Goal: Task Accomplishment & Management: Manage account settings

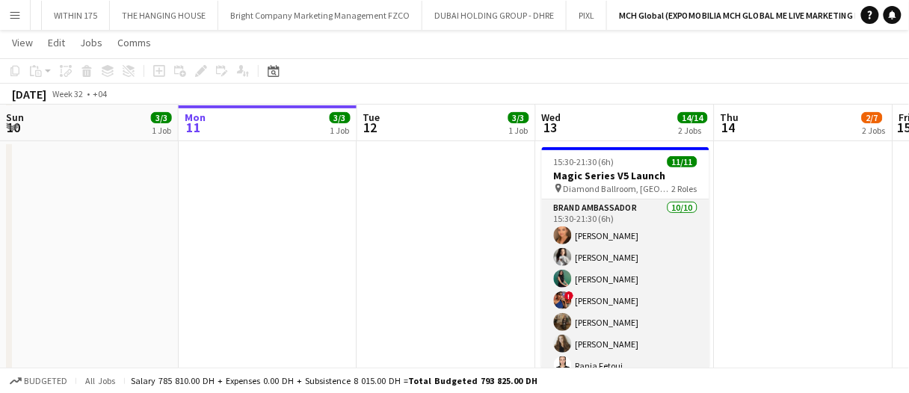
scroll to position [75, 0]
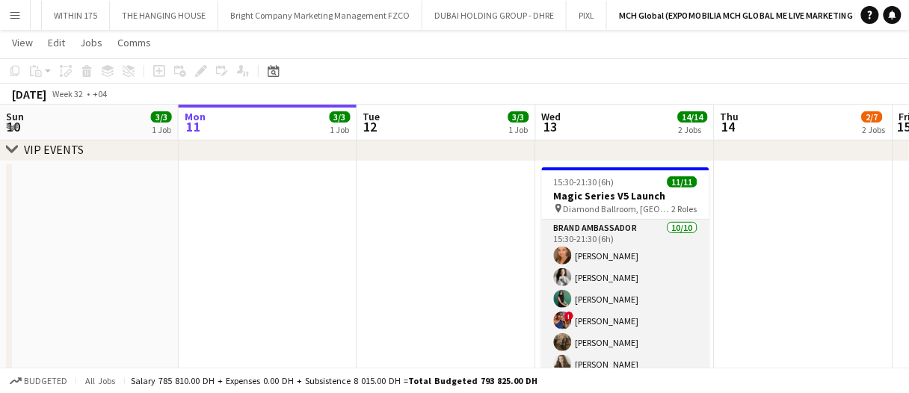
click at [624, 279] on app-card-role "Brand Ambassador 10/10 15:30-21:30 (6h) Maryna Demchenko Kateryna Bliednova Zin…" at bounding box center [625, 343] width 167 height 246
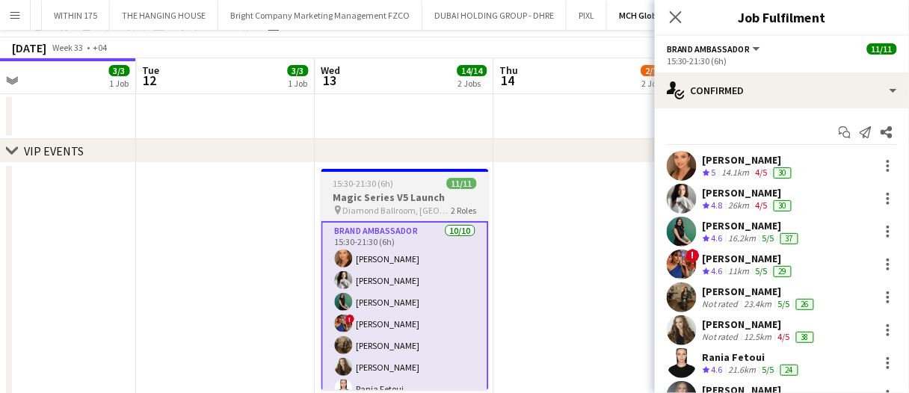
scroll to position [0, 0]
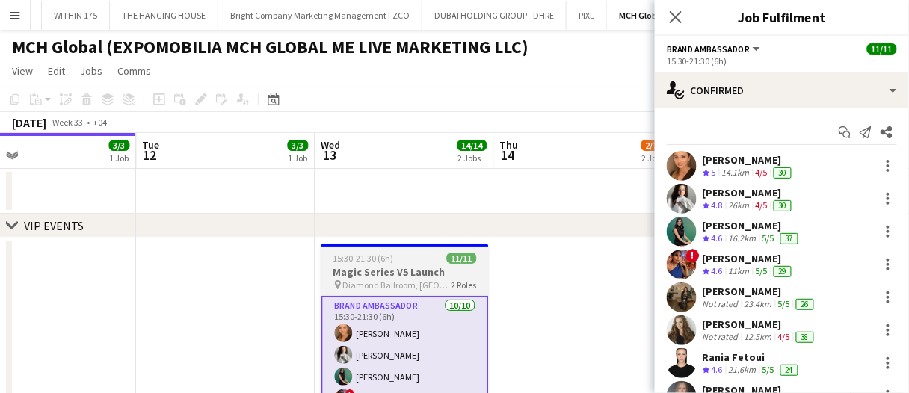
click at [435, 267] on h3 "Magic Series V5 Launch" at bounding box center [404, 271] width 167 height 13
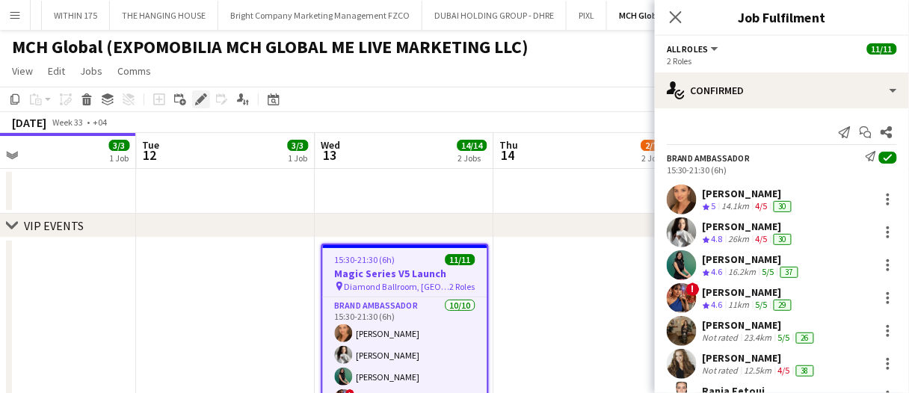
click at [193, 100] on div "Edit" at bounding box center [201, 99] width 18 height 18
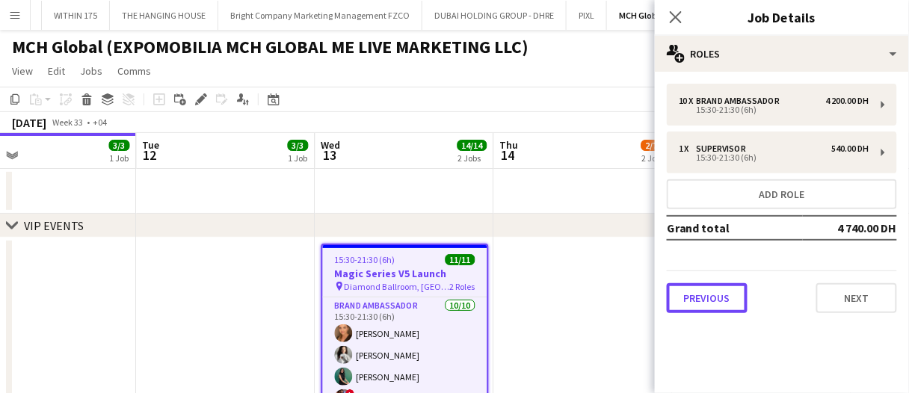
click at [709, 299] on button "Previous" at bounding box center [707, 298] width 81 height 30
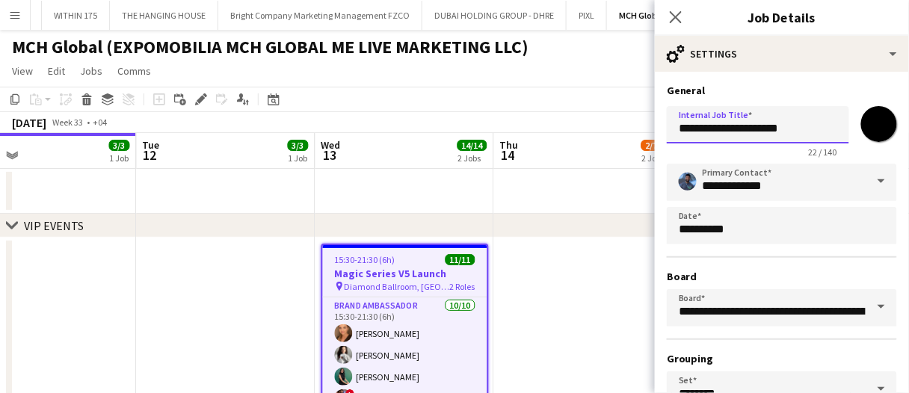
drag, startPoint x: 806, startPoint y: 127, endPoint x: 563, endPoint y: 147, distance: 243.7
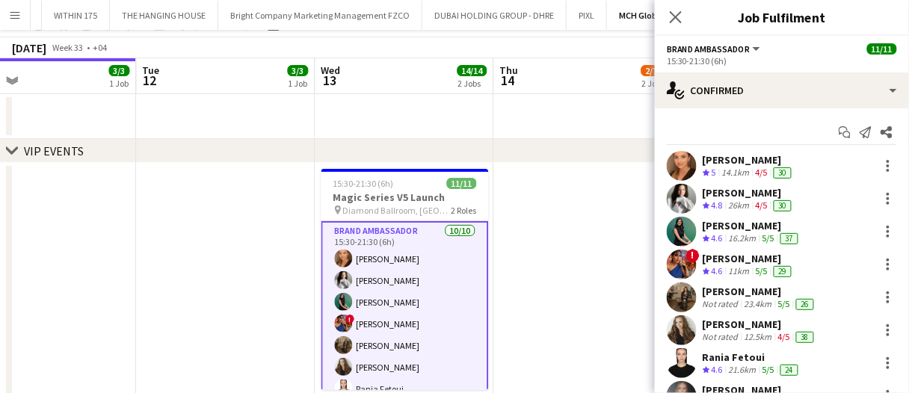
click at [753, 161] on div "Maryna Demchenko" at bounding box center [749, 159] width 92 height 13
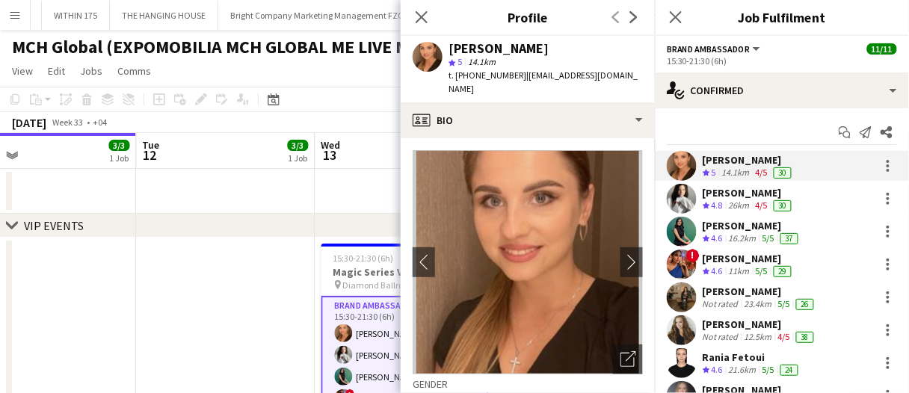
click at [233, 289] on app-date-cell at bounding box center [226, 366] width 179 height 257
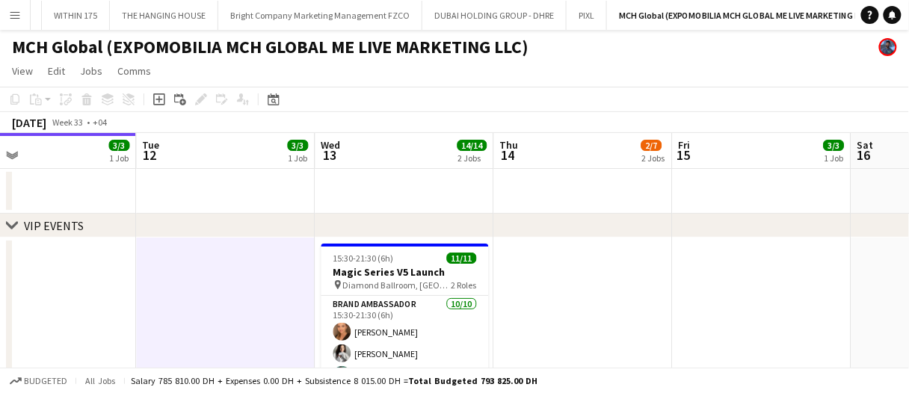
click at [240, 294] on app-date-cell at bounding box center [226, 366] width 179 height 257
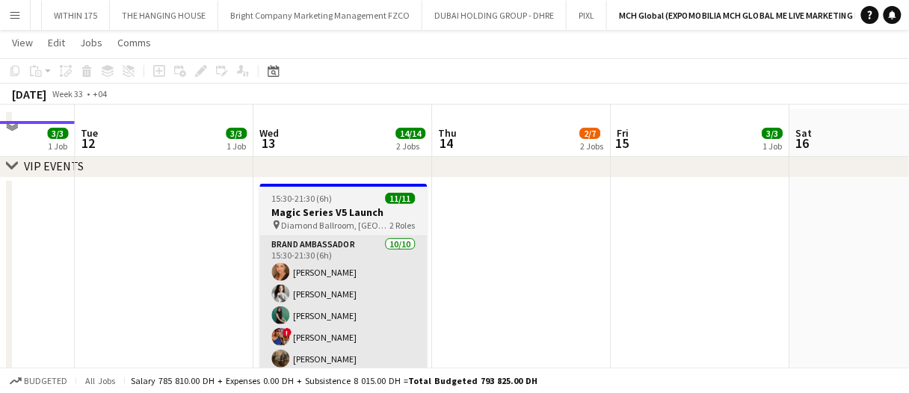
scroll to position [75, 0]
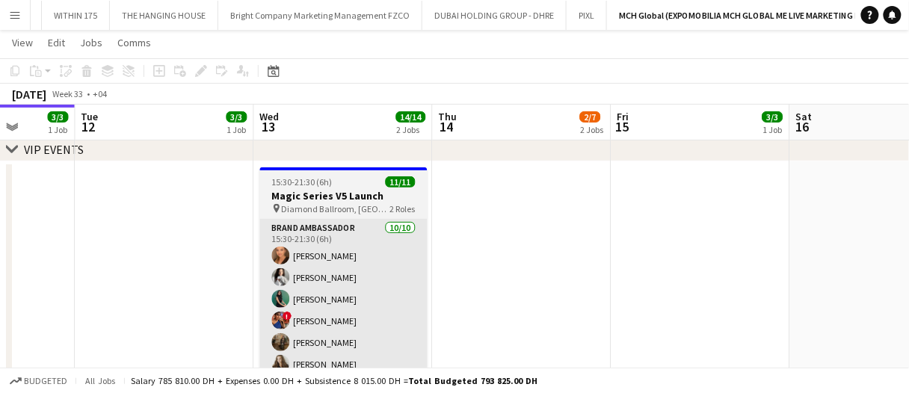
click at [336, 318] on app-card-role "Brand Ambassador 10/10 15:30-21:30 (6h) Maryna Demchenko Kateryna Bliednova Zin…" at bounding box center [343, 343] width 167 height 246
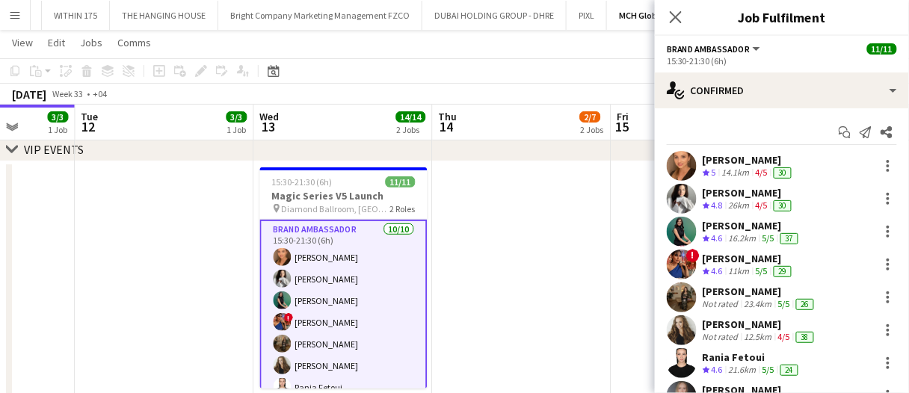
drag, startPoint x: 336, startPoint y: 182, endPoint x: 602, endPoint y: 197, distance: 266.5
click at [336, 182] on div "15:30-21:30 (6h) 11/11" at bounding box center [343, 181] width 167 height 11
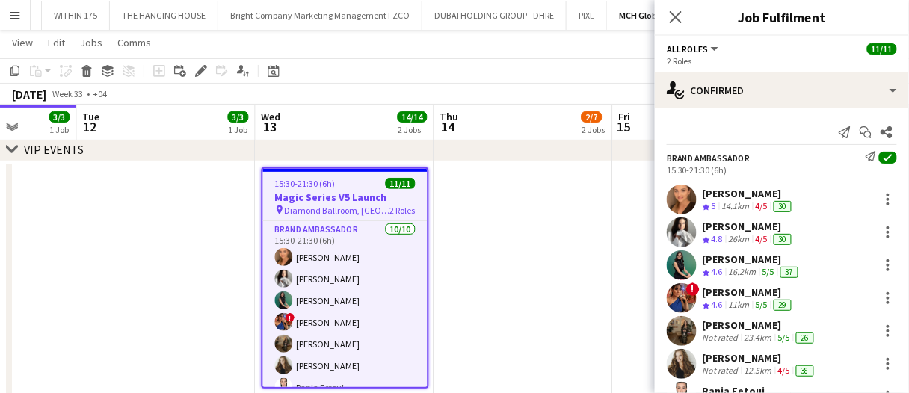
click at [692, 185] on div at bounding box center [682, 200] width 30 height 30
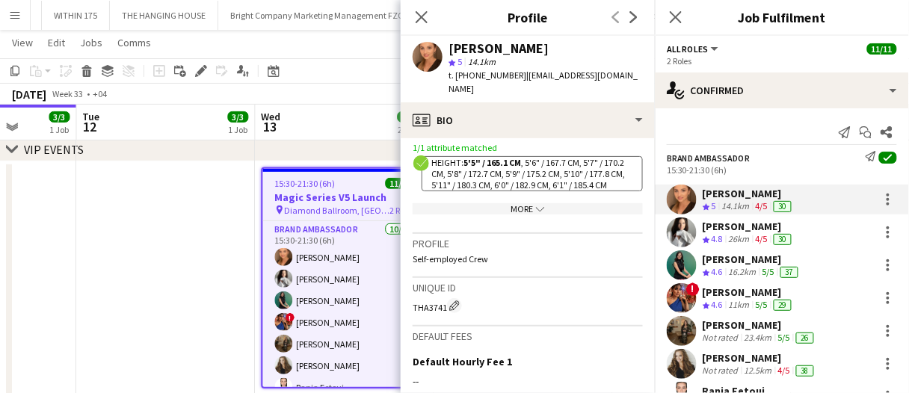
scroll to position [897, 0]
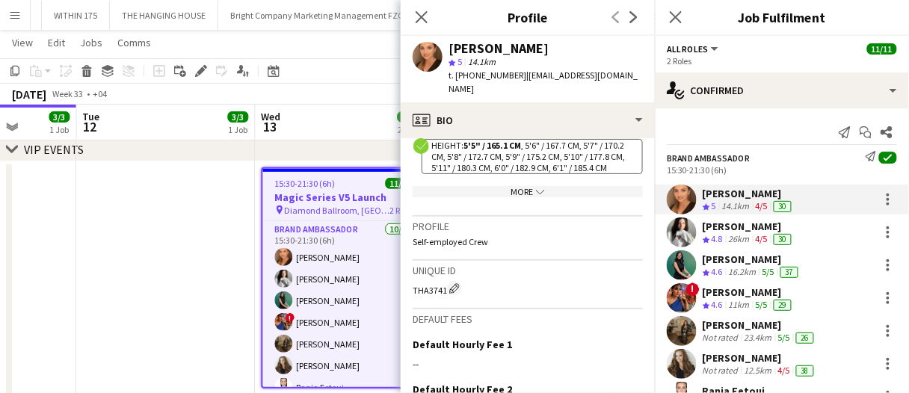
click at [536, 188] on icon "chevron-down" at bounding box center [540, 192] width 9 height 9
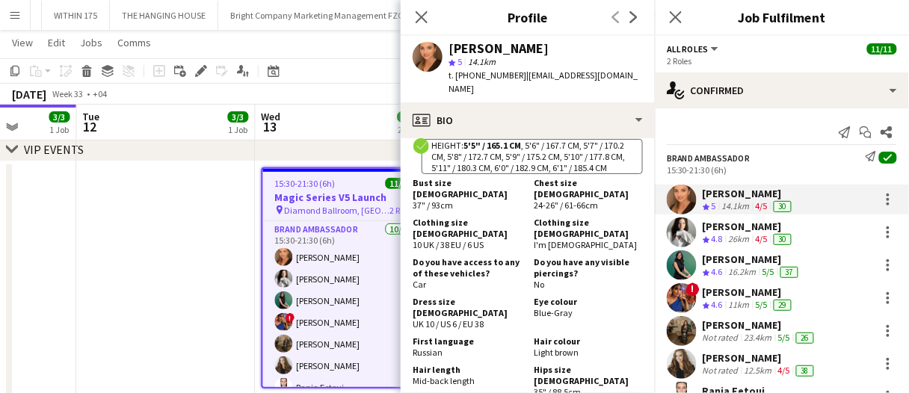
drag, startPoint x: 496, startPoint y: 287, endPoint x: 417, endPoint y: 294, distance: 78.8
click at [417, 296] on div "Dress size FEMALE UK 10 / US 6 / EU 38" at bounding box center [470, 313] width 115 height 34
click at [416, 318] on span "UK 10 / US 6 / EU 38" at bounding box center [448, 323] width 71 height 11
click at [413, 318] on span "UK 10 / US 6 / EU 38" at bounding box center [448, 323] width 71 height 11
copy span "UK 10 / US 6 / EU 38"
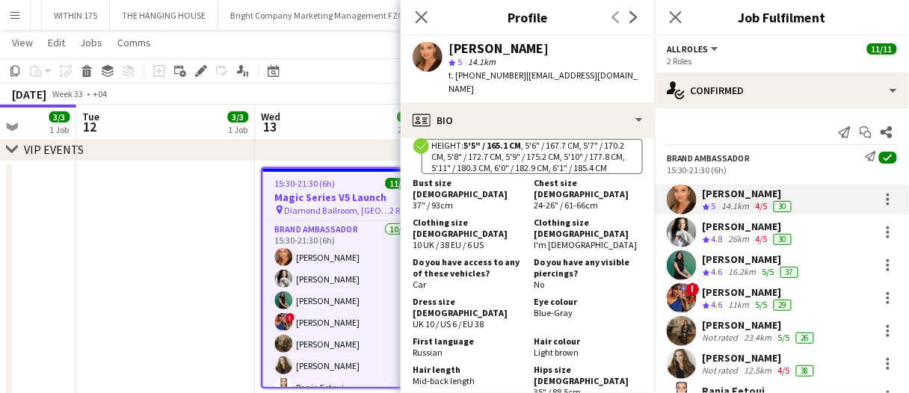
click at [735, 234] on div "26km" at bounding box center [739, 239] width 27 height 13
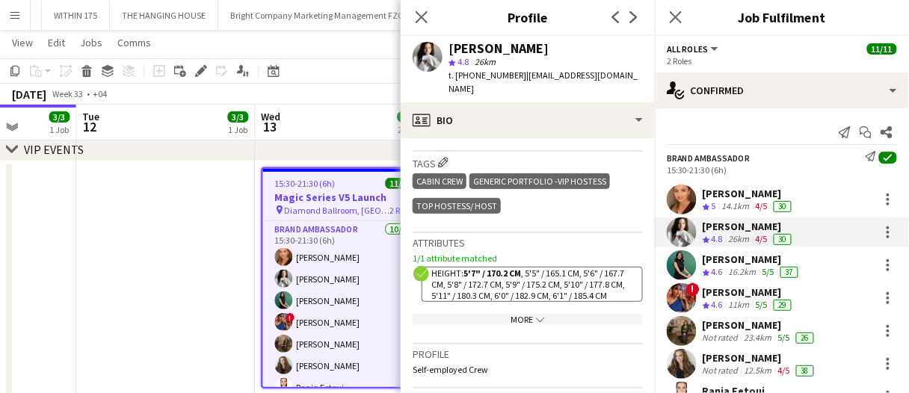
scroll to position [747, 0]
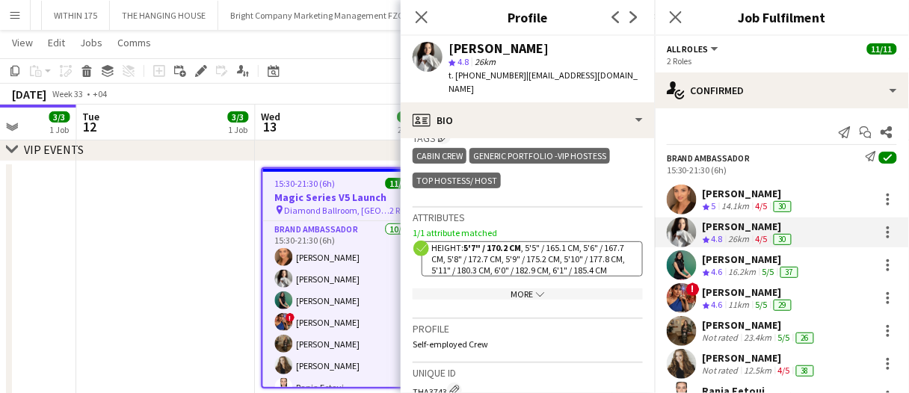
click at [536, 290] on icon "chevron-down" at bounding box center [540, 294] width 9 height 9
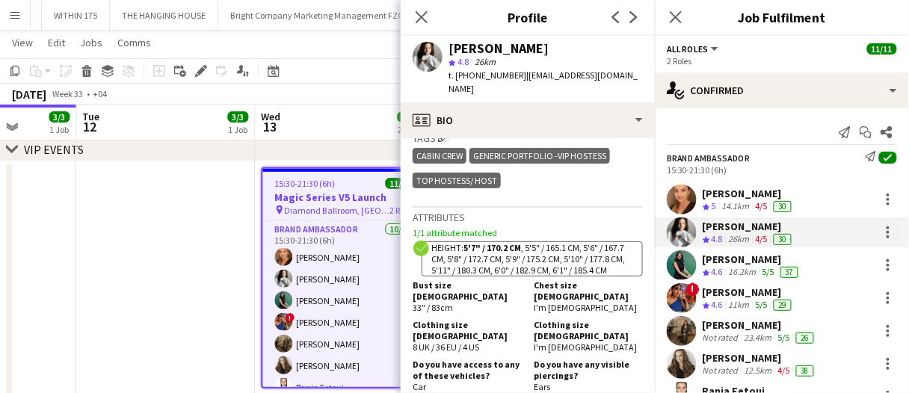
scroll to position [822, 0]
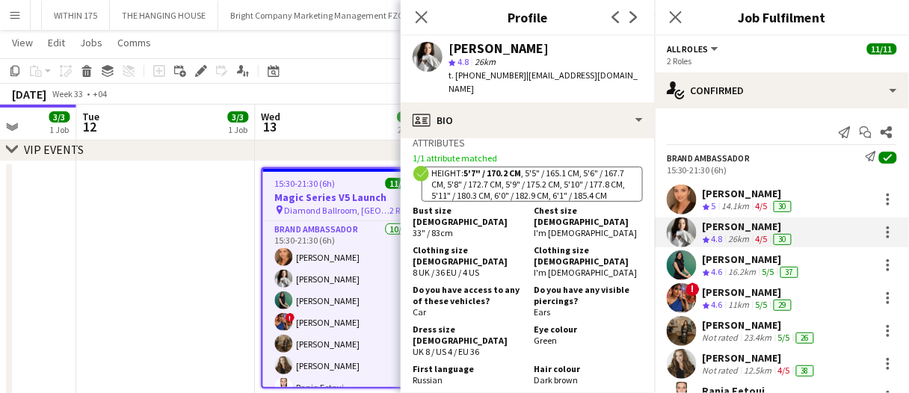
drag, startPoint x: 488, startPoint y: 305, endPoint x: 410, endPoint y: 305, distance: 77.7
click at [410, 305] on app-crew-profile-bio "chevron-left chevron-right Open photos pop-in Gender Female Birthday 19-12-1994…" at bounding box center [528, 265] width 254 height 255
copy span "UK 8 / US 4 / EU 36"
click at [724, 263] on div "Zineb Seghier" at bounding box center [752, 259] width 99 height 13
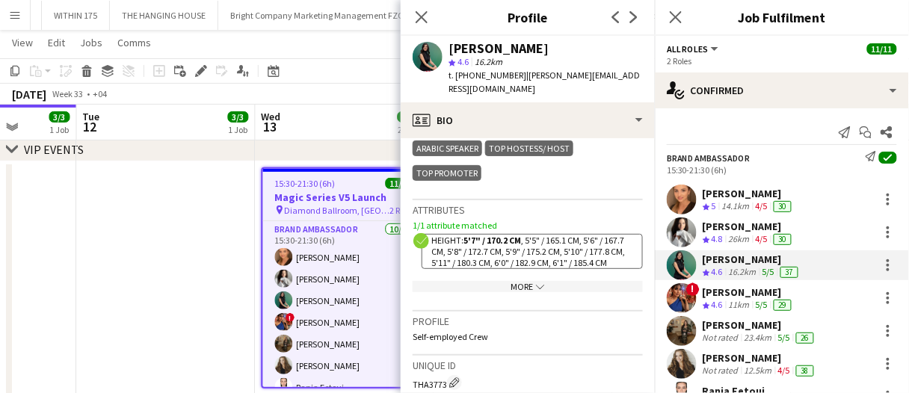
click at [536, 283] on icon "chevron-down" at bounding box center [540, 287] width 9 height 9
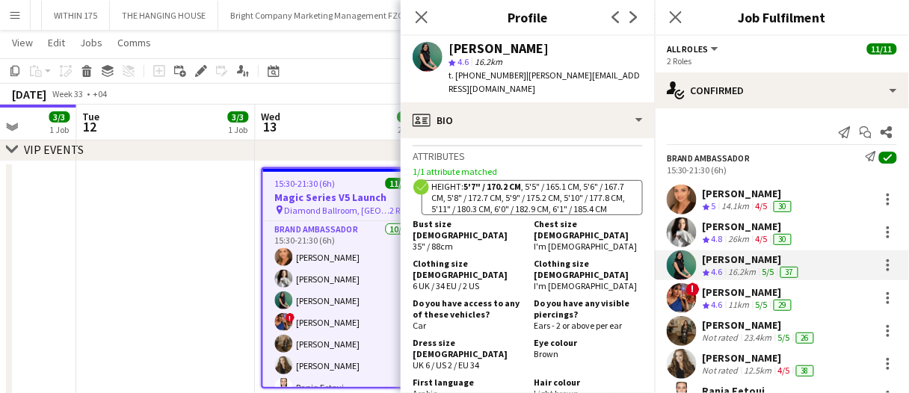
scroll to position [897, 0]
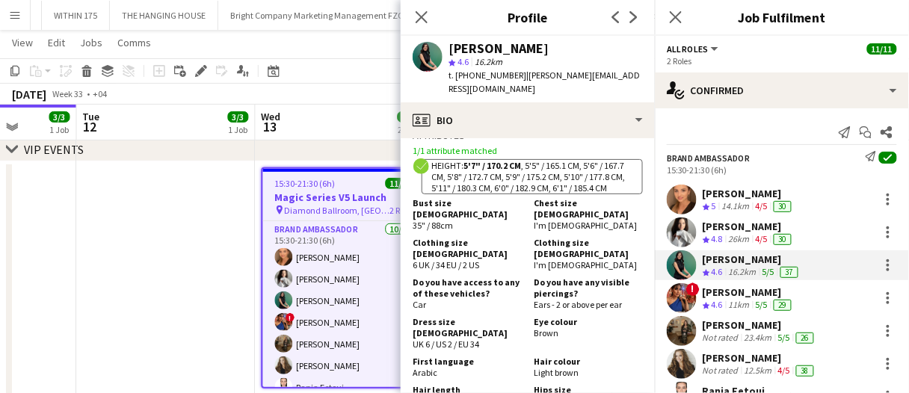
drag, startPoint x: 483, startPoint y: 281, endPoint x: 413, endPoint y: 288, distance: 70.6
click at [413, 316] on div "Dress size FEMALE UK 6 / US 2 / EU 34" at bounding box center [470, 333] width 115 height 34
copy span "UK 6 / US 2 / EU 34"
click at [738, 301] on div "11km" at bounding box center [739, 305] width 27 height 13
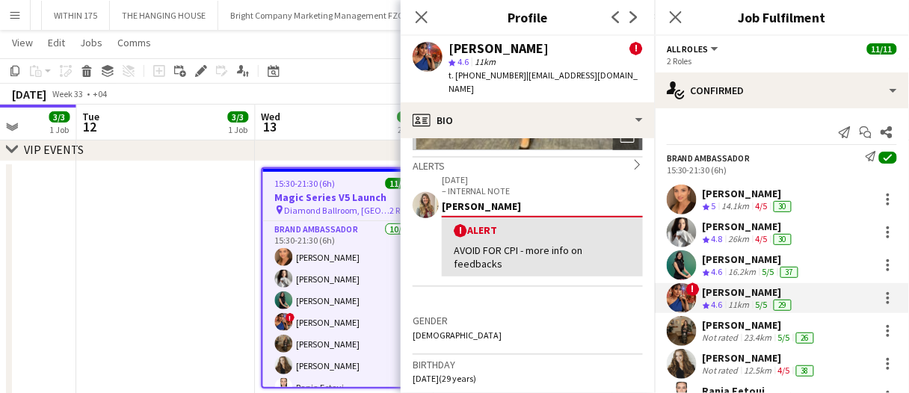
scroll to position [224, 0]
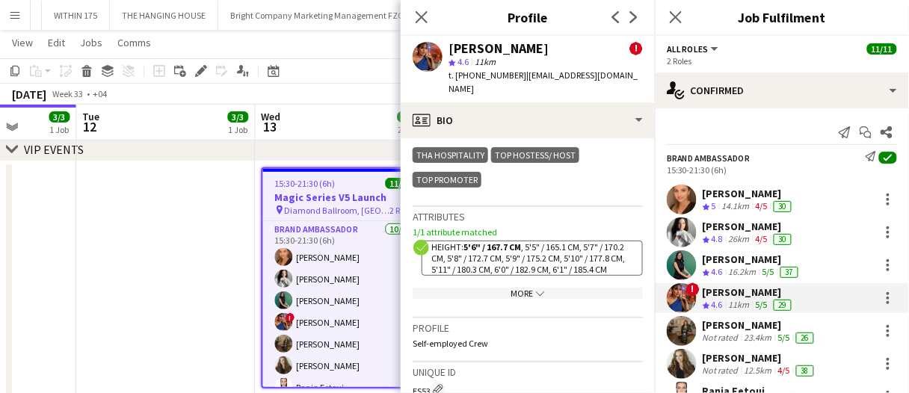
click at [522, 288] on div "More chevron-down" at bounding box center [528, 293] width 230 height 11
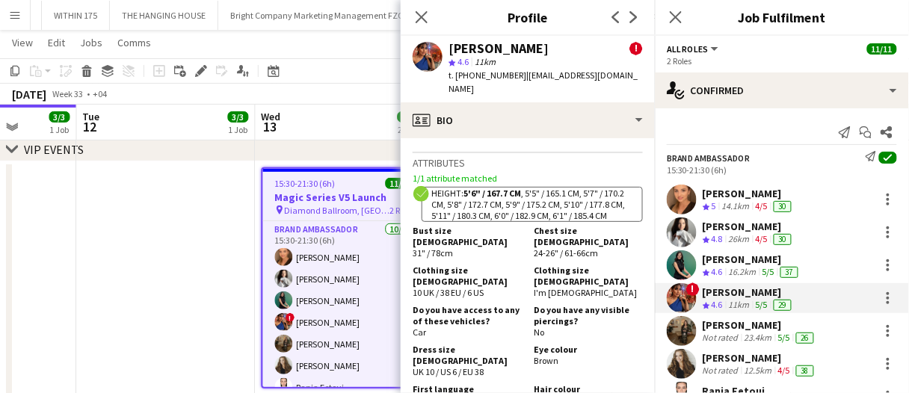
scroll to position [1121, 0]
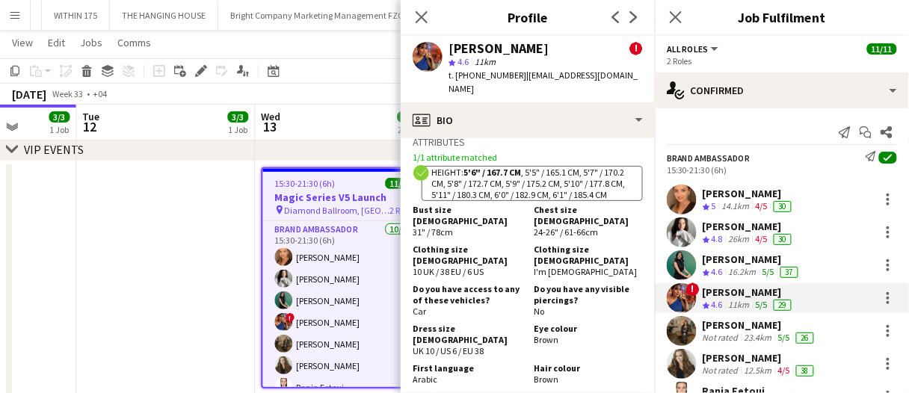
click at [704, 323] on div "Oumaima Zahi" at bounding box center [760, 324] width 114 height 13
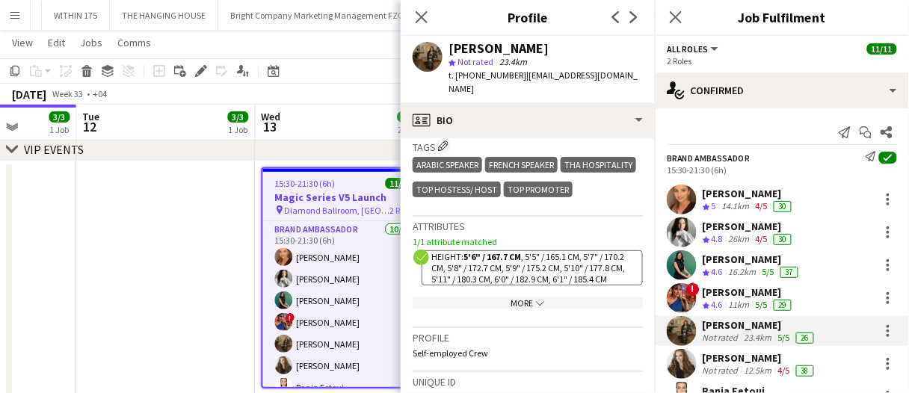
scroll to position [661, 0]
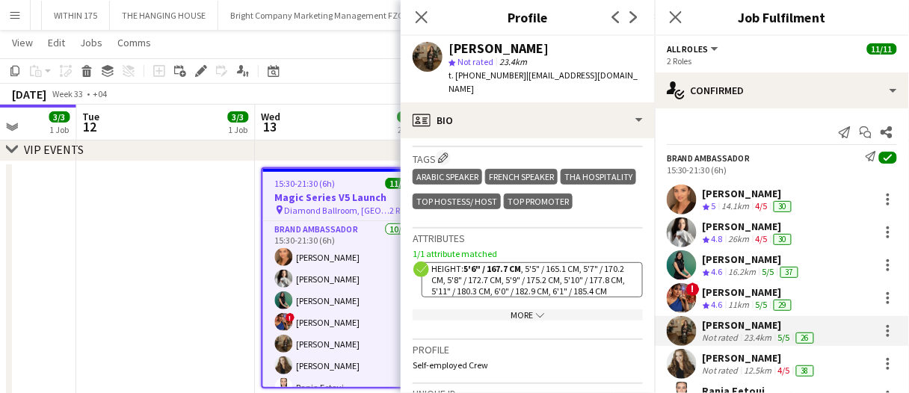
click at [524, 309] on div "More chevron-down" at bounding box center [528, 314] width 230 height 11
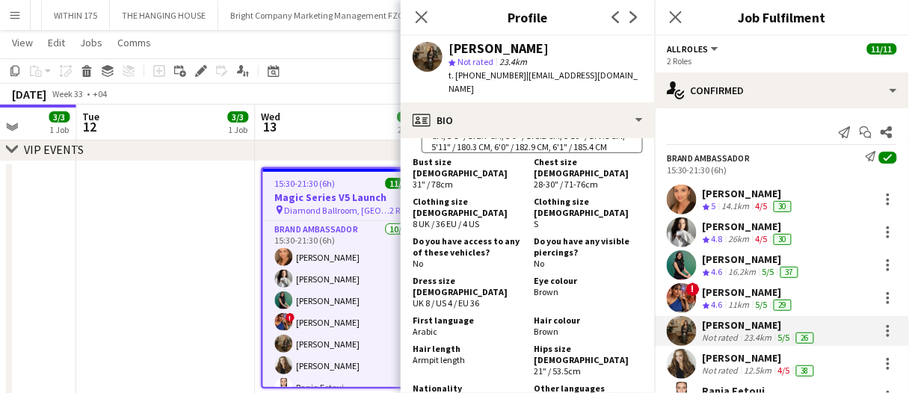
scroll to position [811, 0]
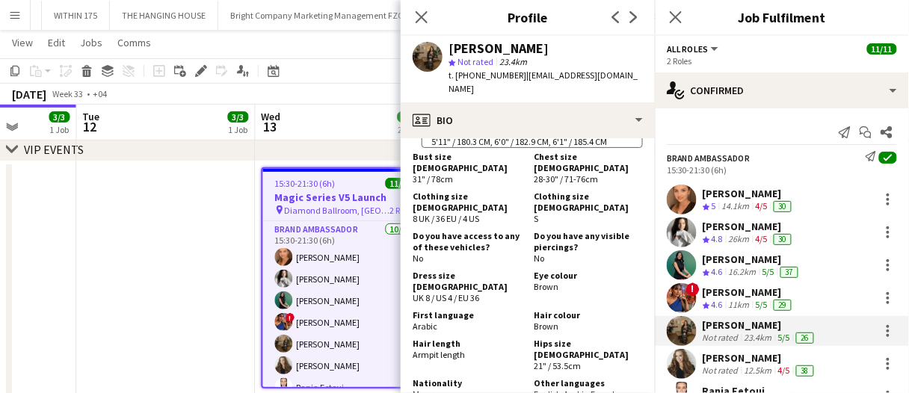
click at [763, 364] on div "Iryna Kutuzova" at bounding box center [760, 357] width 114 height 13
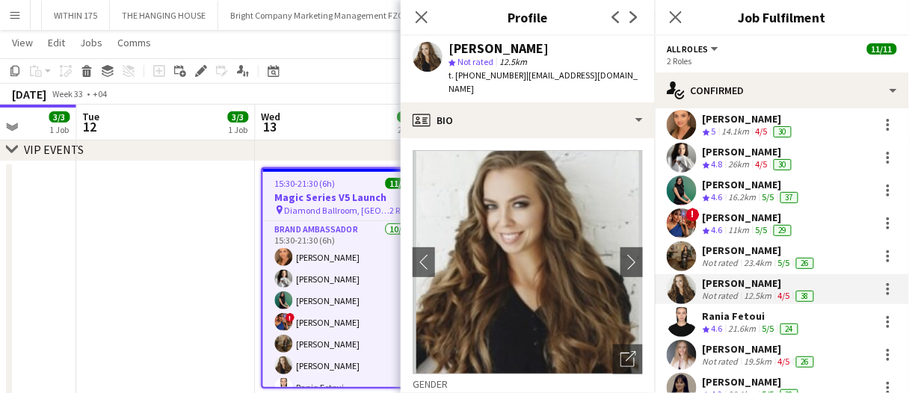
scroll to position [149, 0]
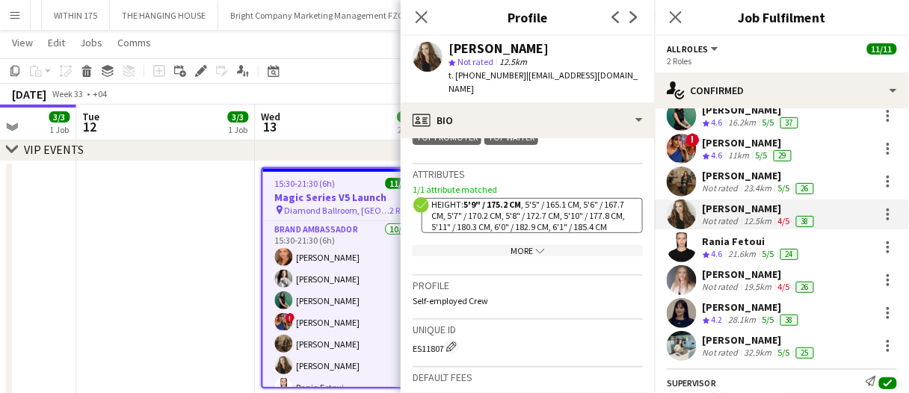
click at [546, 253] on div "More chevron-down" at bounding box center [528, 250] width 230 height 11
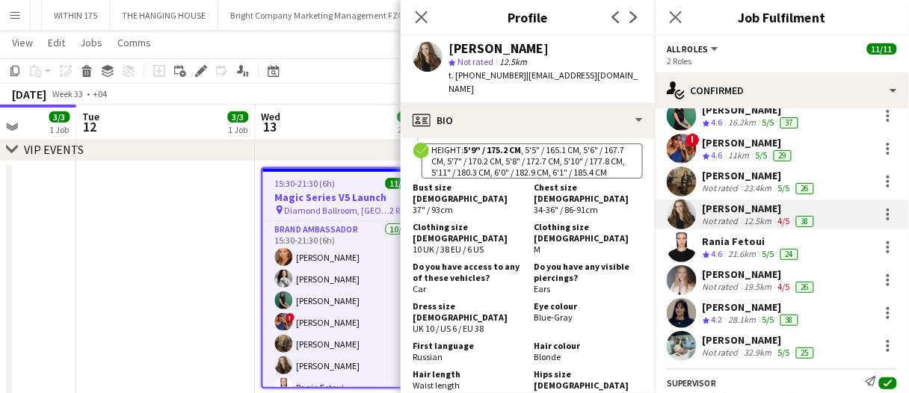
scroll to position [897, 0]
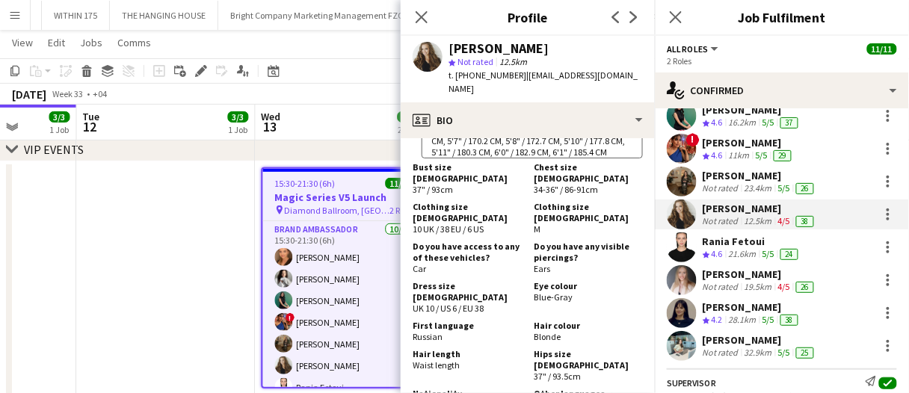
click at [753, 235] on div "Rania Fetoui" at bounding box center [752, 241] width 99 height 13
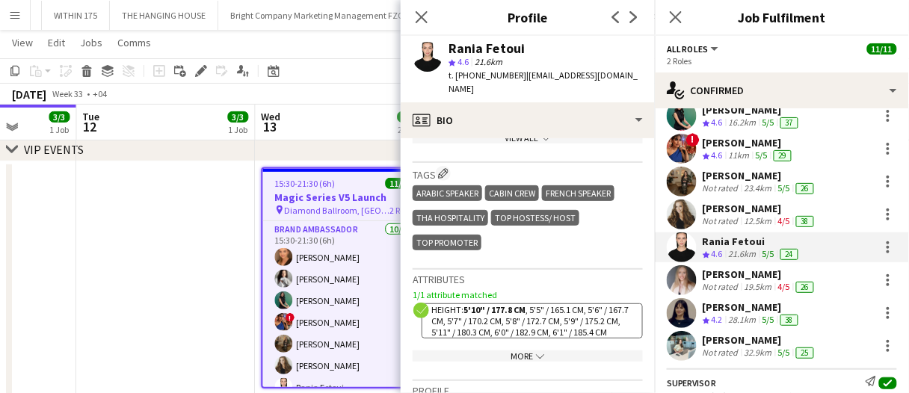
scroll to position [822, 0]
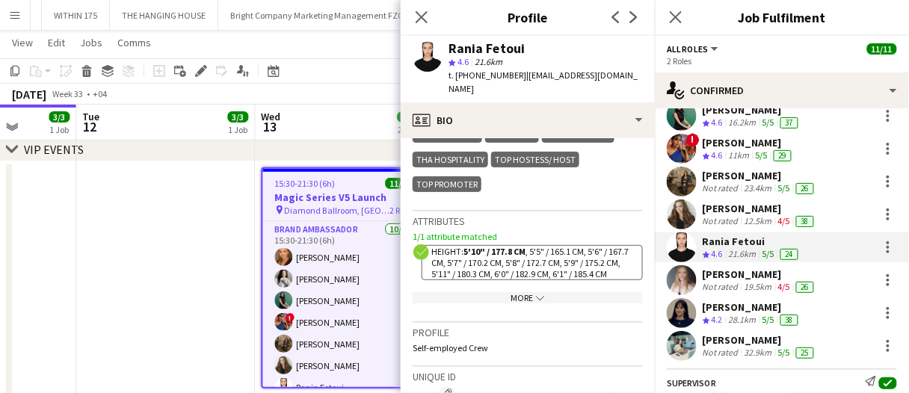
click at [523, 303] on div "More chevron-down" at bounding box center [528, 297] width 230 height 11
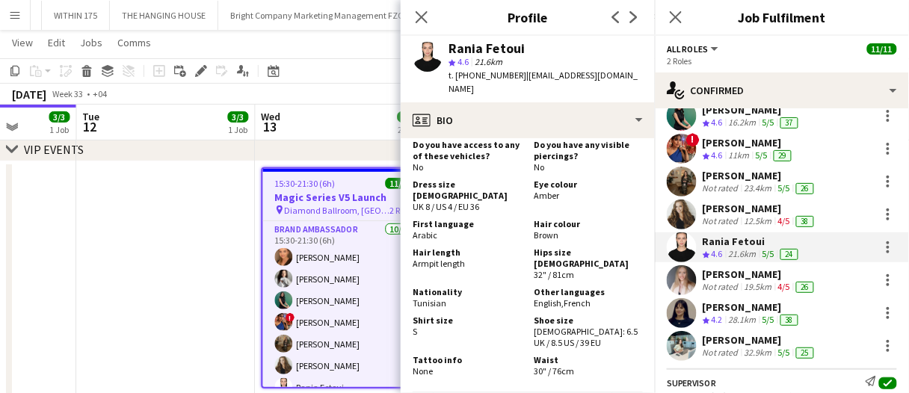
scroll to position [1046, 0]
click at [750, 285] on div "19.5km" at bounding box center [758, 287] width 34 height 12
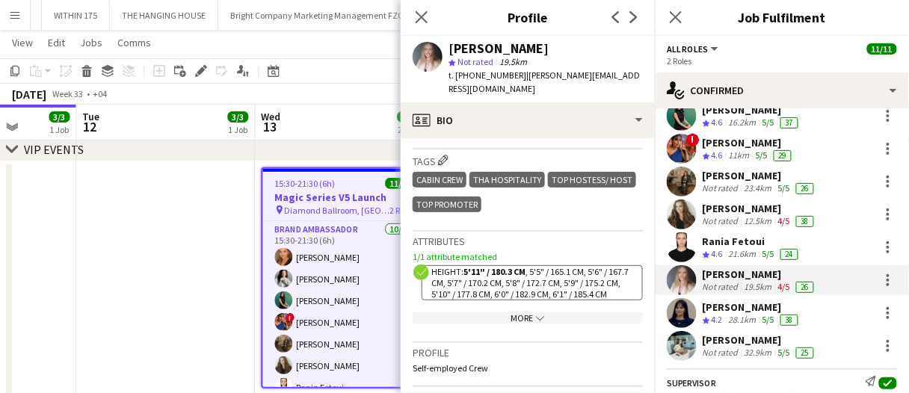
click at [513, 316] on div "More chevron-down" at bounding box center [528, 317] width 230 height 11
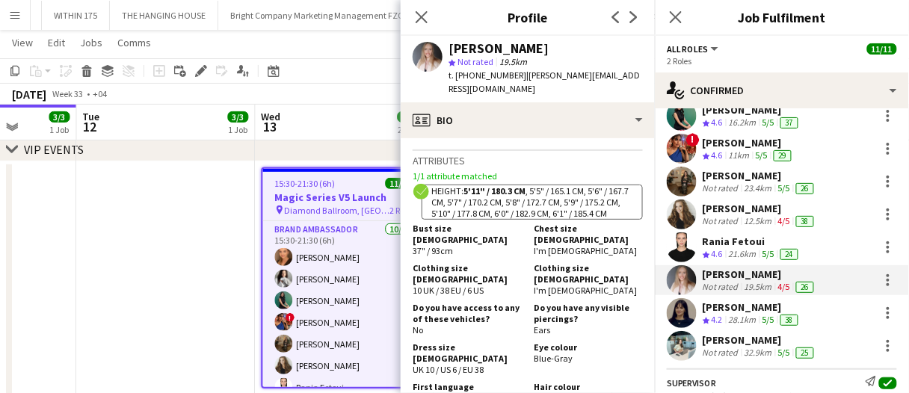
scroll to position [972, 0]
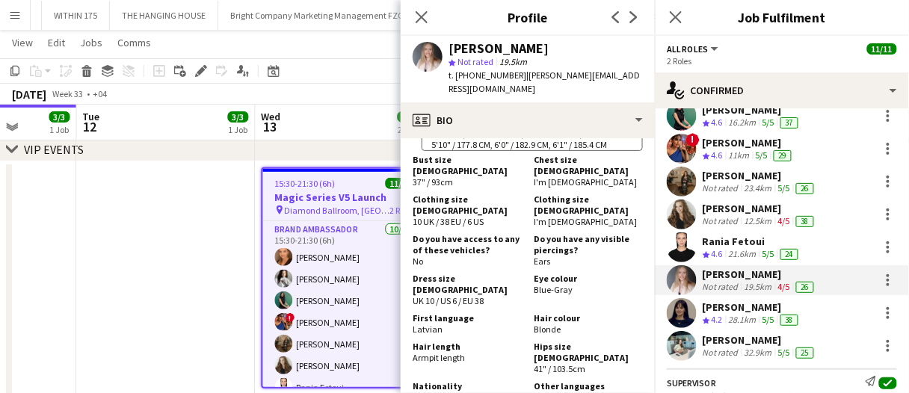
drag, startPoint x: 744, startPoint y: 315, endPoint x: 641, endPoint y: 277, distance: 110.0
click at [744, 315] on div "28.1km" at bounding box center [743, 320] width 34 height 13
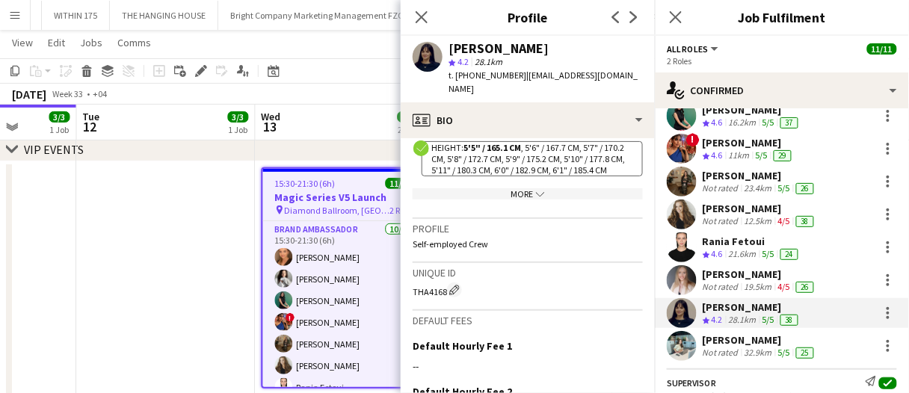
scroll to position [897, 0]
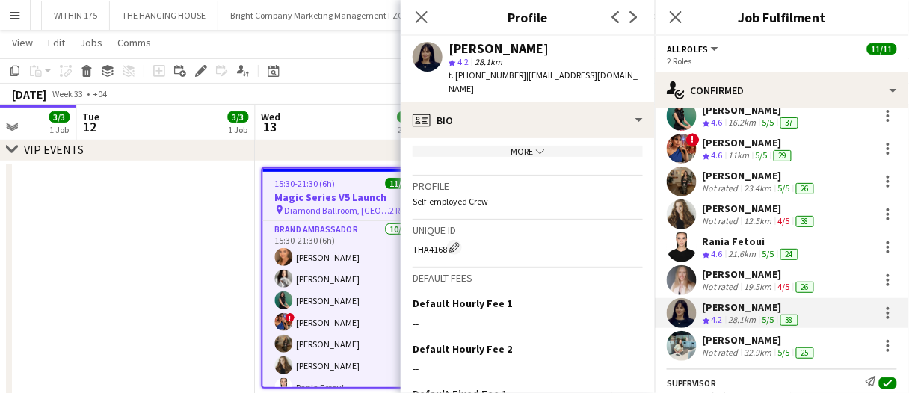
click at [486, 157] on div "More chevron-down" at bounding box center [528, 151] width 230 height 11
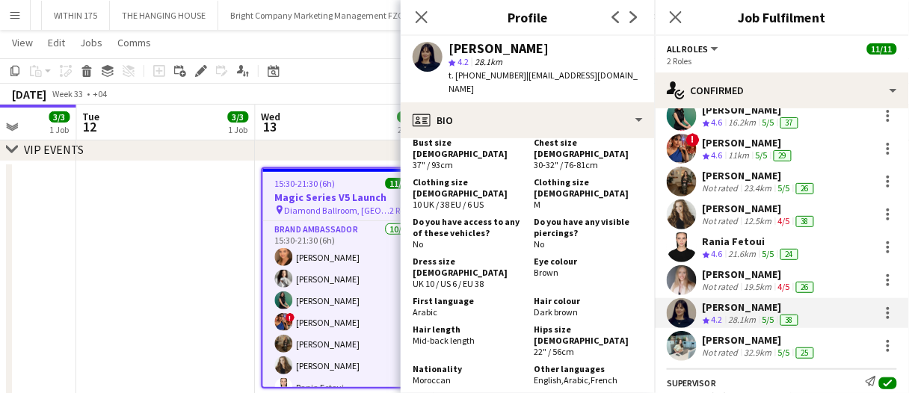
click at [731, 348] on div "Not rated" at bounding box center [722, 353] width 39 height 12
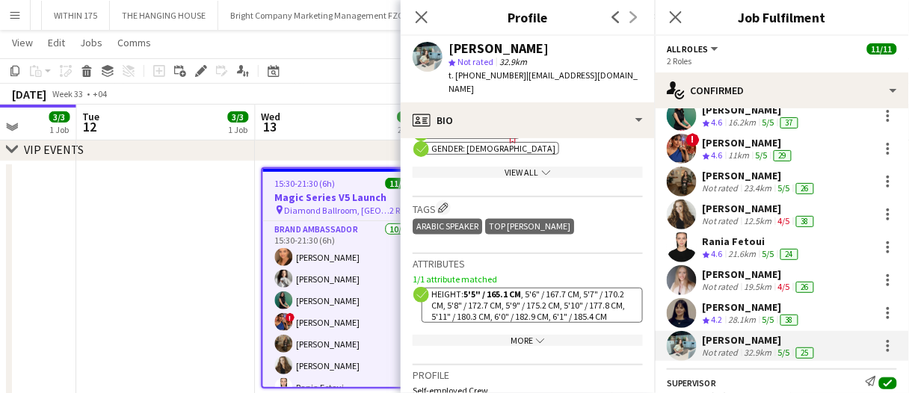
scroll to position [747, 0]
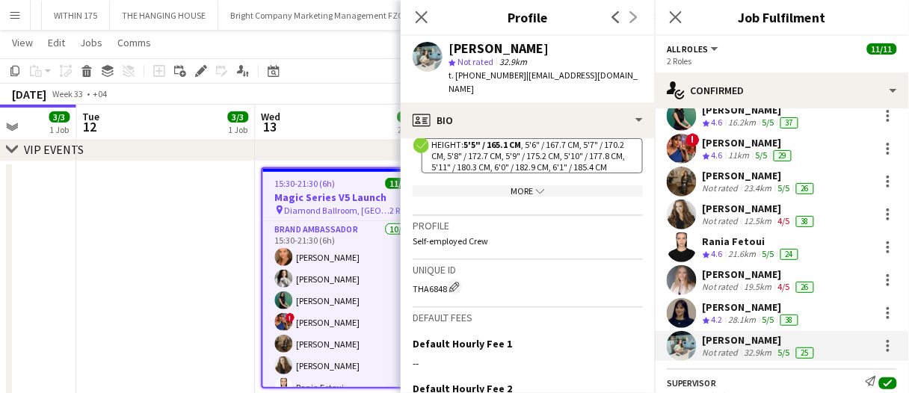
click at [511, 185] on div "More chevron-down" at bounding box center [528, 190] width 230 height 11
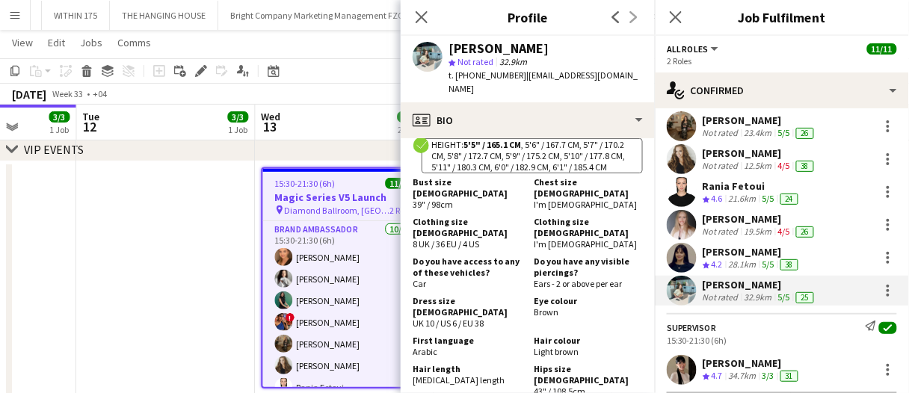
scroll to position [238, 0]
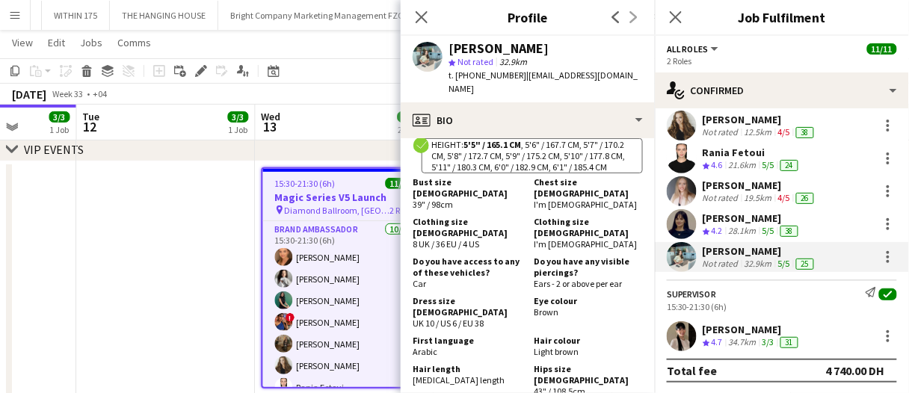
drag, startPoint x: 744, startPoint y: 337, endPoint x: 680, endPoint y: 319, distance: 66.0
click at [744, 337] on div "34.7km" at bounding box center [743, 342] width 34 height 13
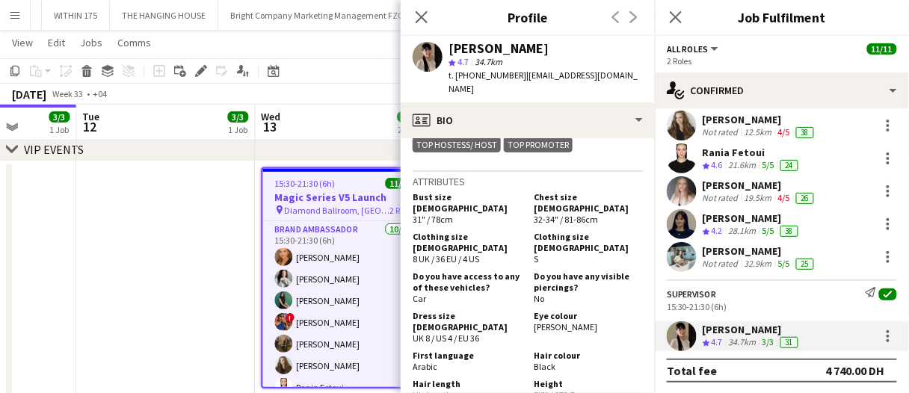
scroll to position [1046, 0]
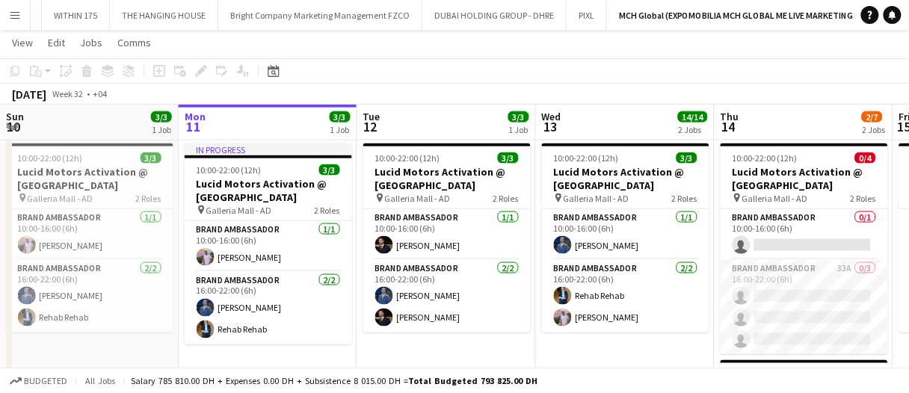
scroll to position [523, 0]
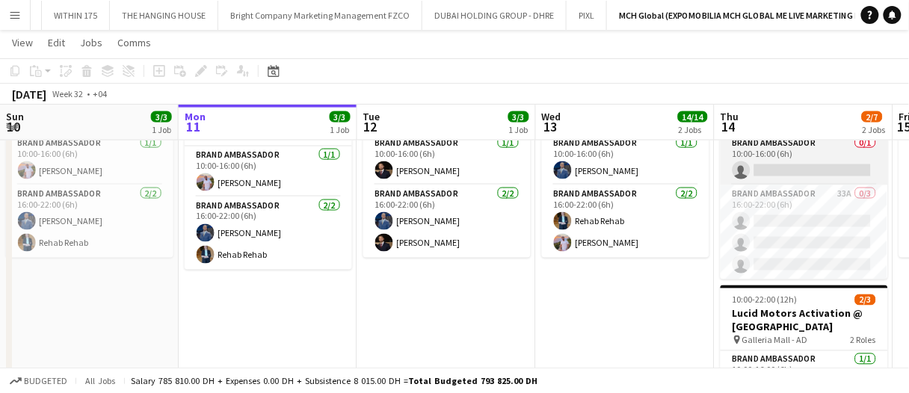
drag, startPoint x: 837, startPoint y: 212, endPoint x: 772, endPoint y: 180, distance: 72.5
click at [837, 212] on app-card-role "Brand Ambassador 33A 0/3 16:00-22:00 (6h) single-neutral-actions single-neutral…" at bounding box center [804, 232] width 167 height 94
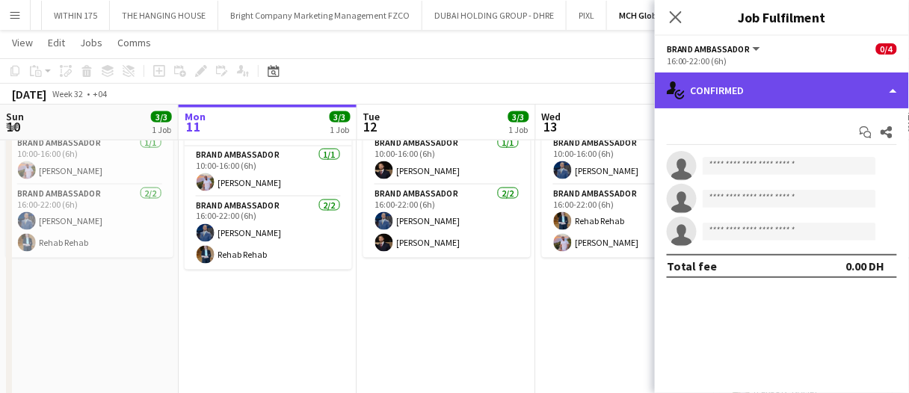
drag, startPoint x: 751, startPoint y: 88, endPoint x: 753, endPoint y: 105, distance: 16.5
click at [751, 88] on div "single-neutral-actions-check-2 Confirmed" at bounding box center [782, 91] width 254 height 36
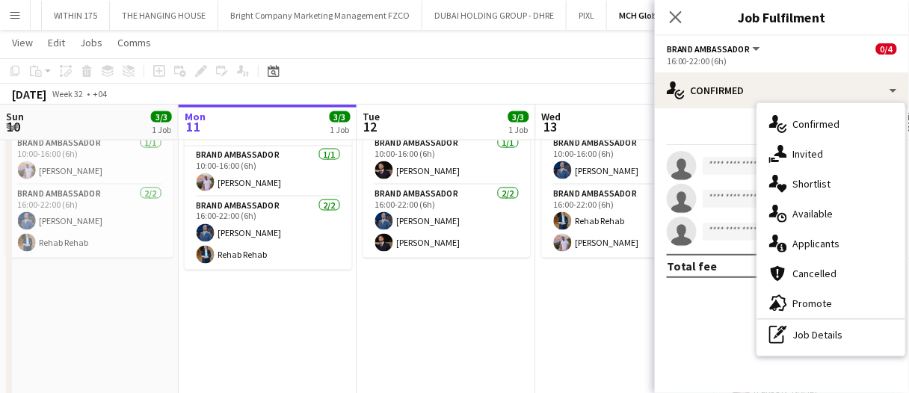
click at [830, 182] on div "single-neutral-actions-heart Shortlist" at bounding box center [831, 184] width 148 height 30
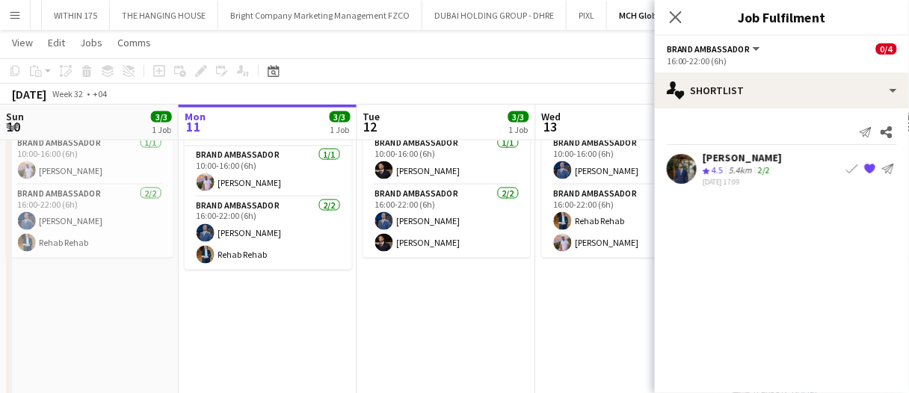
click at [785, 163] on div "Abdullah Al Nouri Crew rating 4.5 5.4km 2/2 08-08-2025 17:09 Book crew {{ sprit…" at bounding box center [782, 169] width 254 height 36
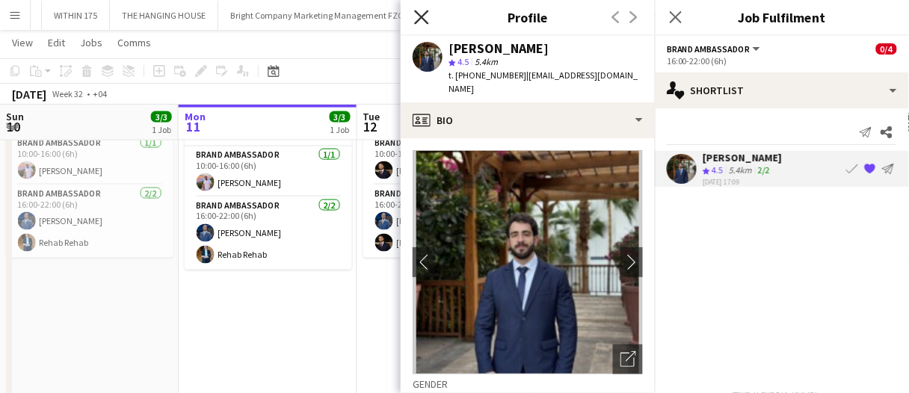
click at [420, 13] on icon "Close pop-in" at bounding box center [421, 17] width 14 height 14
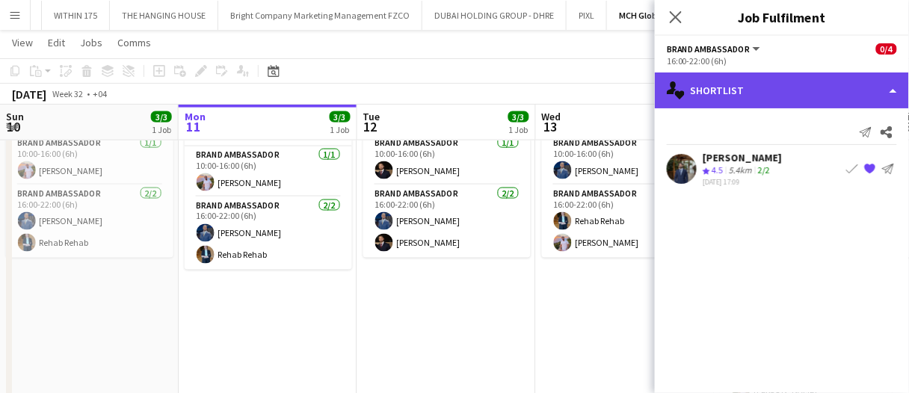
click at [762, 96] on div "single-neutral-actions-heart Shortlist" at bounding box center [782, 91] width 254 height 36
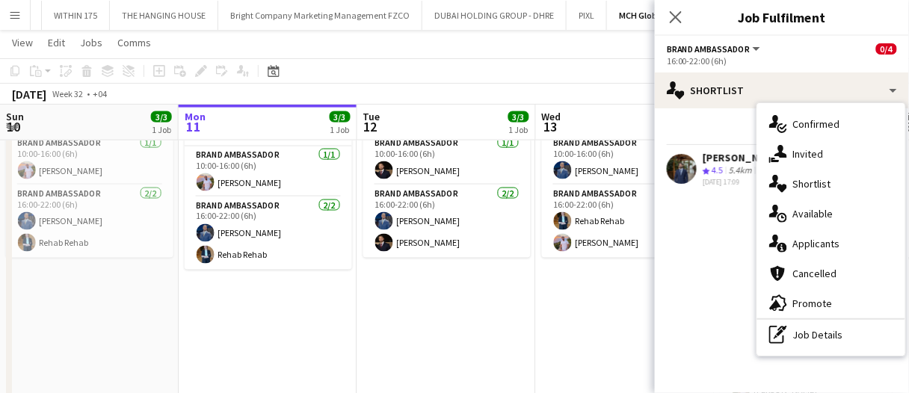
click at [827, 239] on div "single-neutral-actions-information Applicants" at bounding box center [831, 244] width 148 height 30
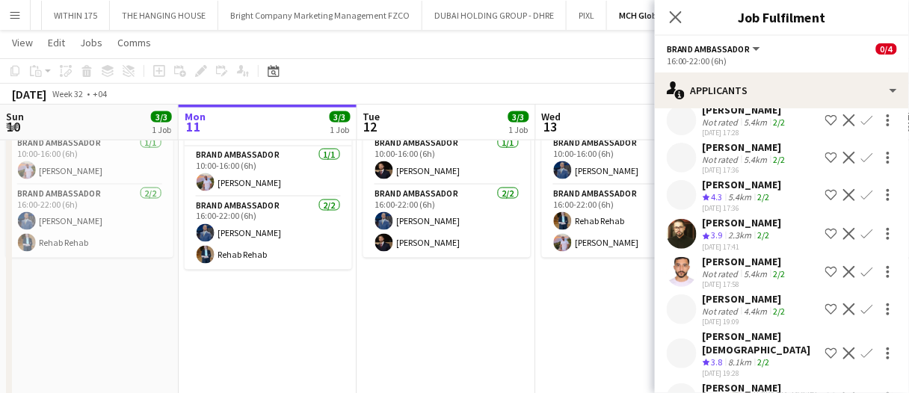
scroll to position [822, 0]
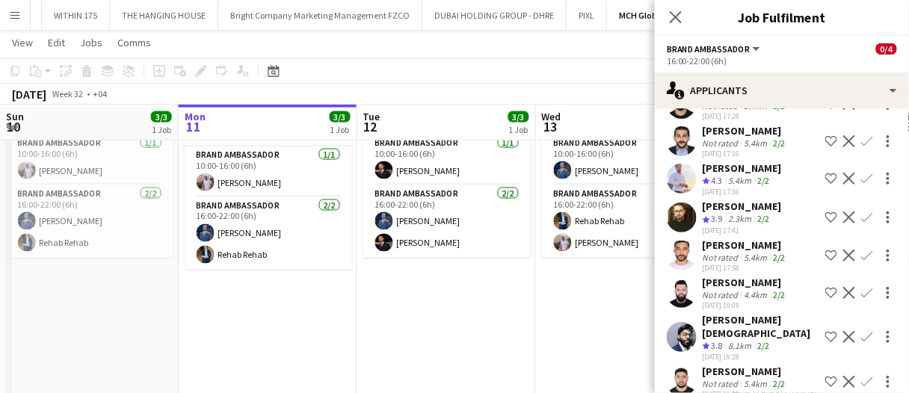
click at [825, 214] on app-icon "Shortlist crew" at bounding box center [831, 218] width 12 height 12
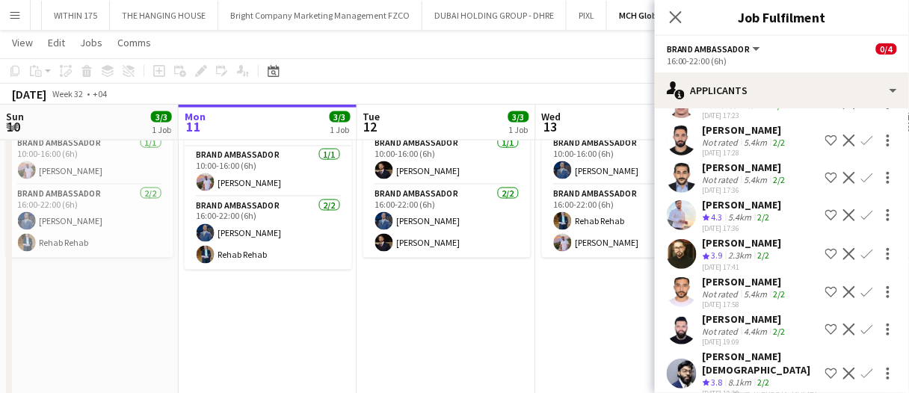
scroll to position [768, 0]
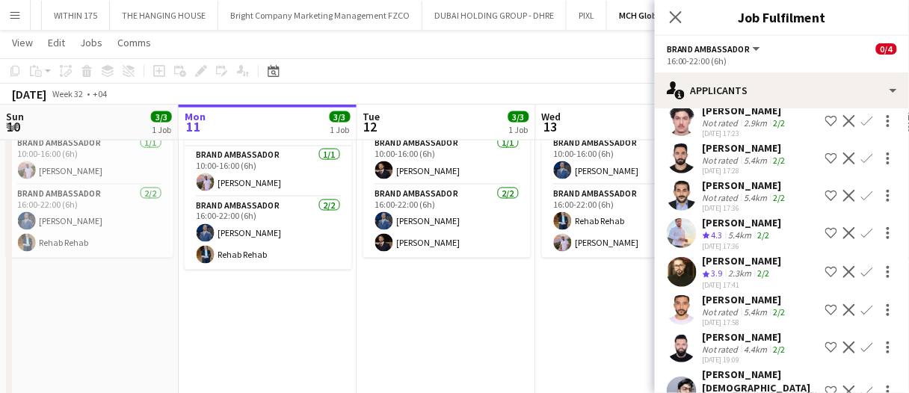
click at [825, 268] on app-icon "Shortlist crew" at bounding box center [831, 272] width 12 height 12
click at [650, 306] on app-date-cell "10:00-22:00 (12h) 3/3 Lucid Motors Activation @ Galleria Mall pin Galleria Mall…" at bounding box center [625, 285] width 179 height 444
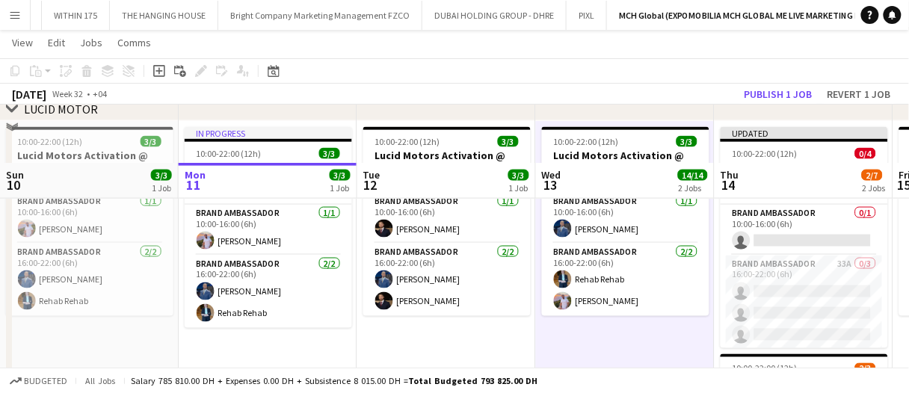
scroll to position [448, 0]
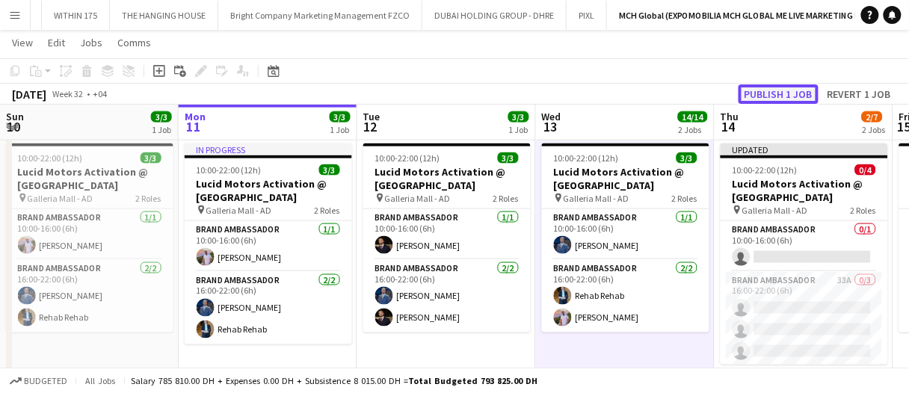
click at [799, 95] on button "Publish 1 job" at bounding box center [778, 93] width 80 height 19
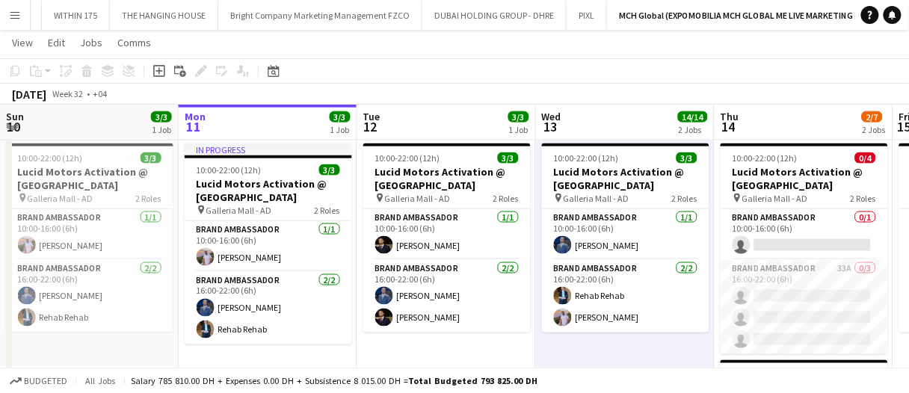
click at [682, 345] on app-date-cell "10:00-22:00 (12h) 3/3 Lucid Motors Activation @ Galleria Mall pin Galleria Mall…" at bounding box center [625, 360] width 179 height 444
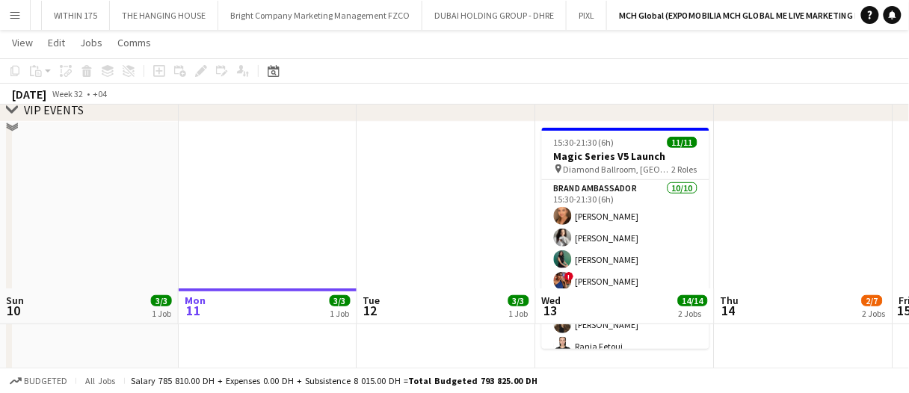
scroll to position [488, 0]
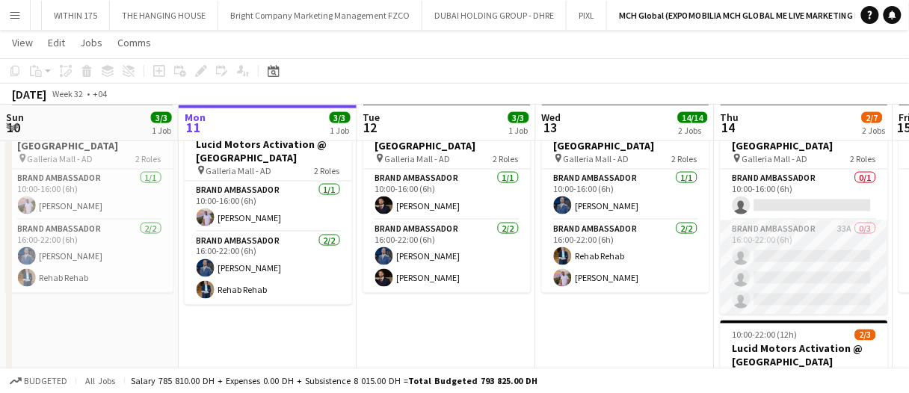
drag, startPoint x: 835, startPoint y: 294, endPoint x: 823, endPoint y: 290, distance: 12.5
click at [835, 293] on app-card-role "Brand Ambassador 33A 0/3 16:00-22:00 (6h) single-neutral-actions single-neutral…" at bounding box center [804, 267] width 167 height 94
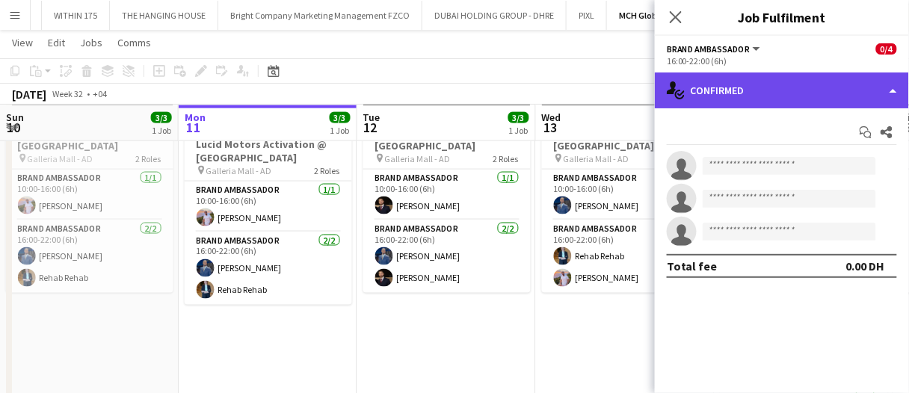
click at [759, 102] on div "single-neutral-actions-check-2 Confirmed" at bounding box center [782, 91] width 254 height 36
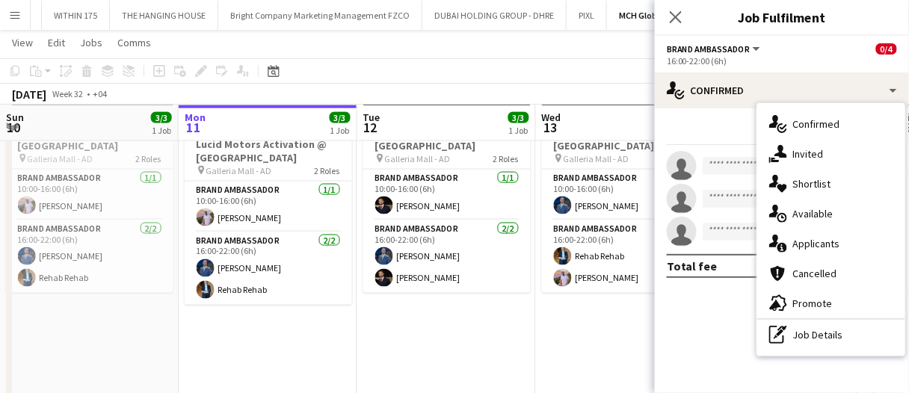
click at [838, 242] on div "single-neutral-actions-information Applicants" at bounding box center [831, 244] width 148 height 30
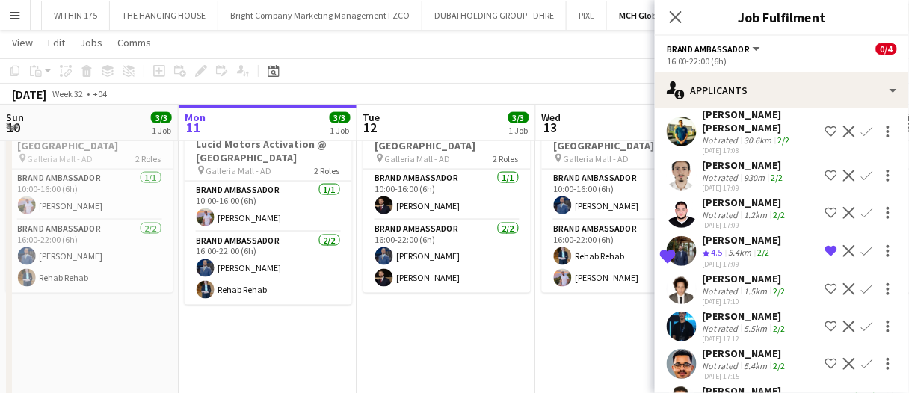
scroll to position [374, 0]
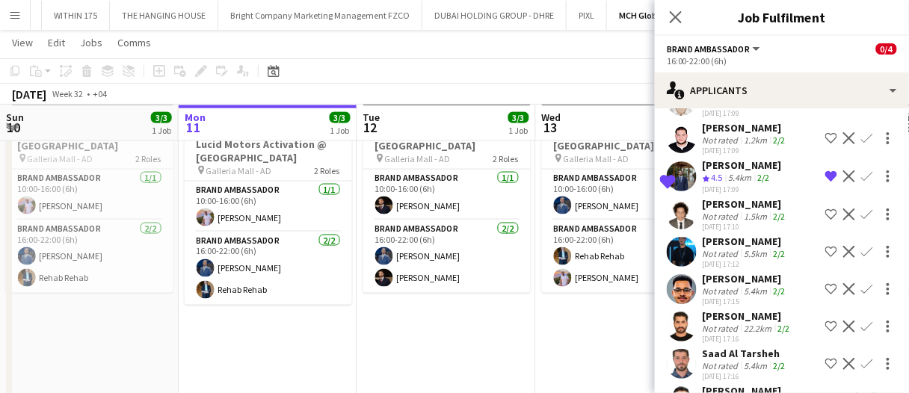
click at [750, 248] on div "5.5km" at bounding box center [755, 253] width 29 height 11
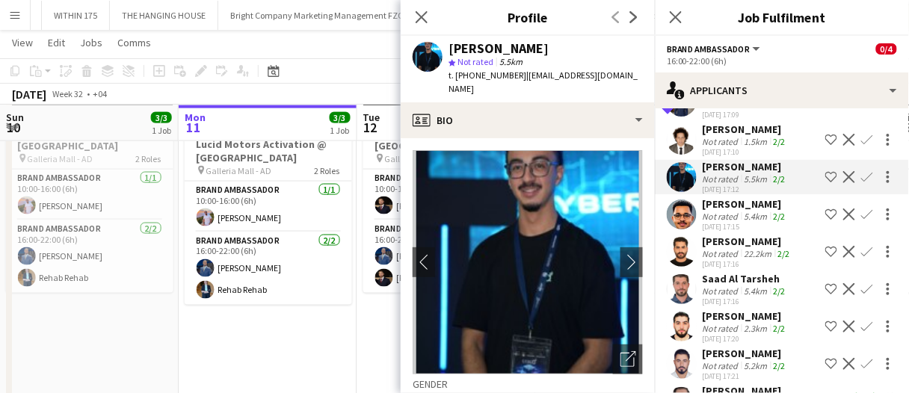
scroll to position [523, 0]
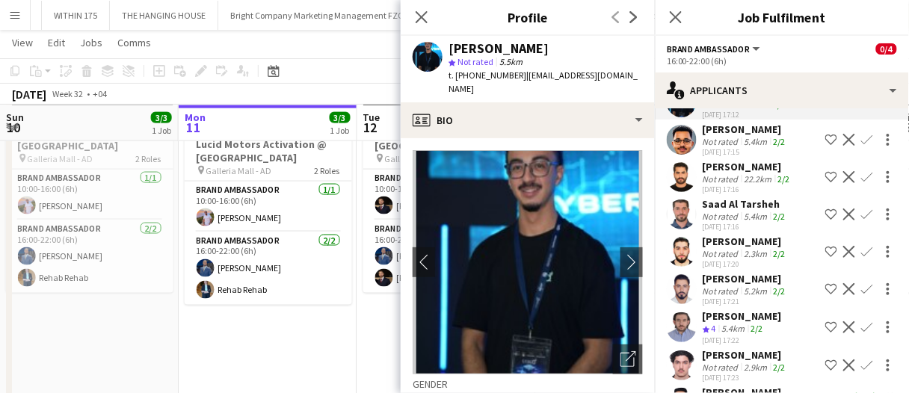
click at [758, 211] on div "5.4km" at bounding box center [755, 216] width 29 height 11
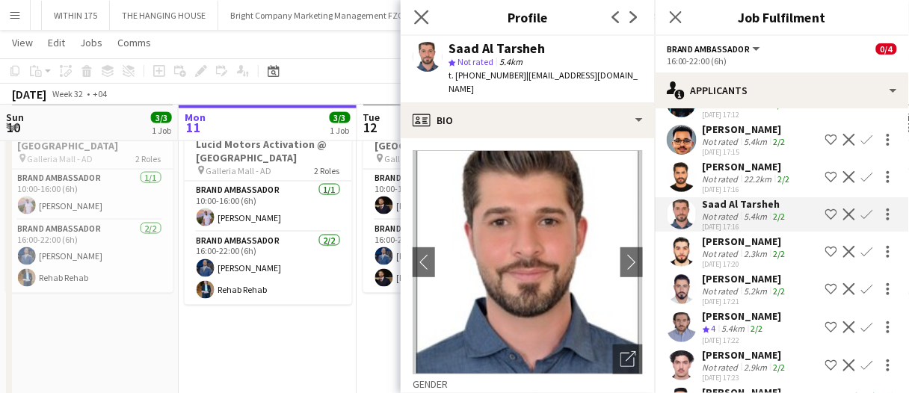
click at [428, 20] on icon "Close pop-in" at bounding box center [421, 17] width 14 height 14
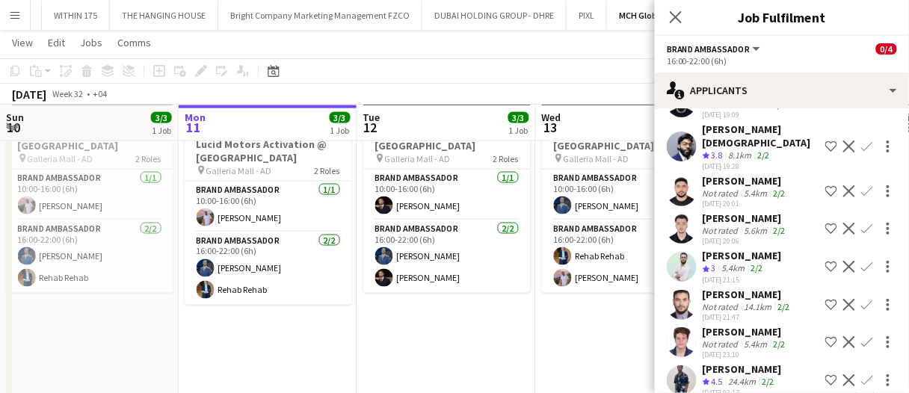
scroll to position [1046, 0]
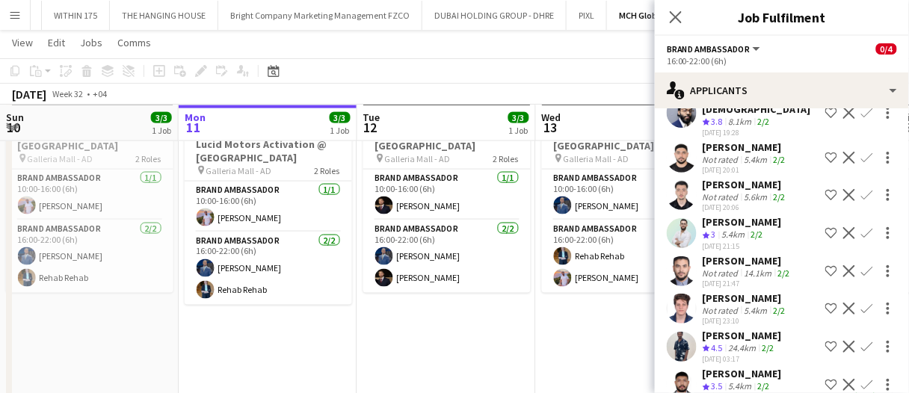
click at [746, 241] on div "08-08-2025 21:15" at bounding box center [742, 246] width 79 height 10
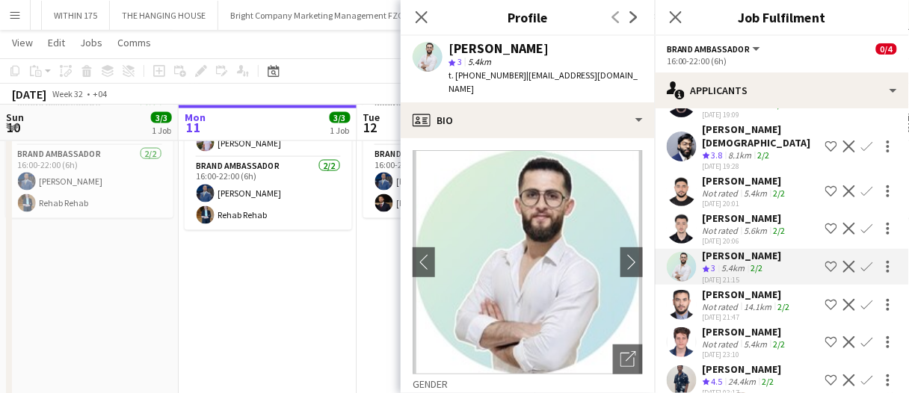
scroll to position [991, 0]
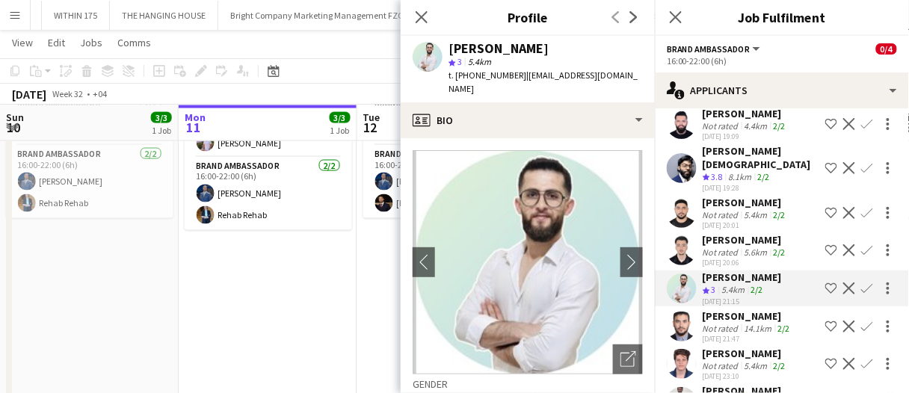
click at [756, 233] on div "Arafa Adel" at bounding box center [746, 239] width 86 height 13
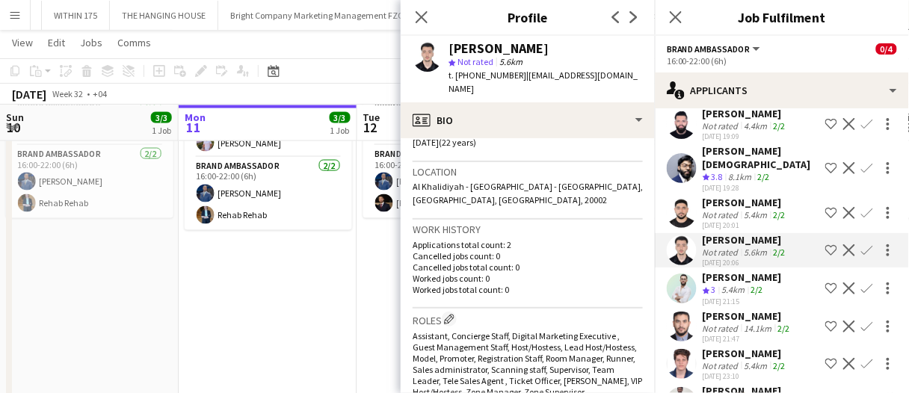
scroll to position [0, 0]
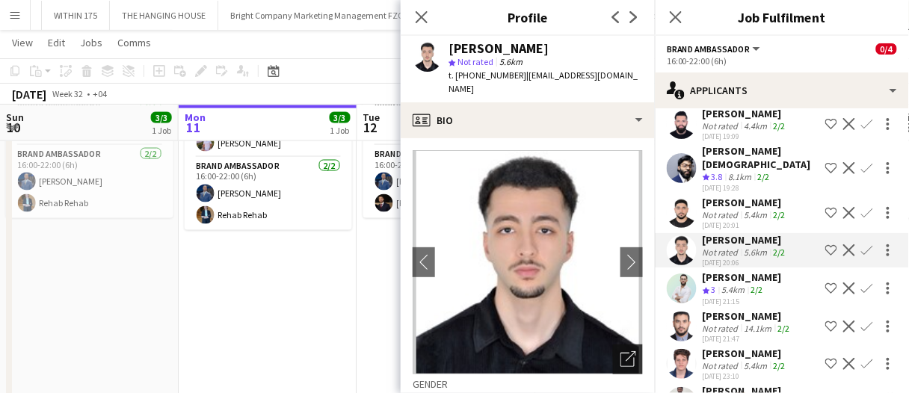
click at [624, 345] on div "Open photos pop-in" at bounding box center [628, 360] width 30 height 30
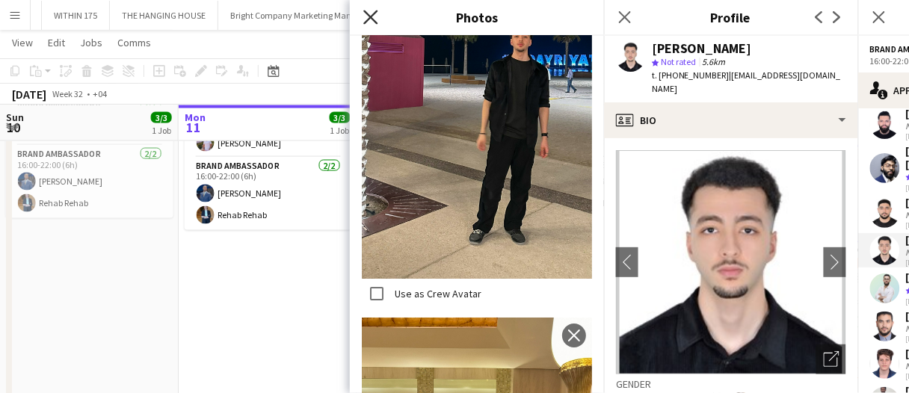
scroll to position [1106, 0]
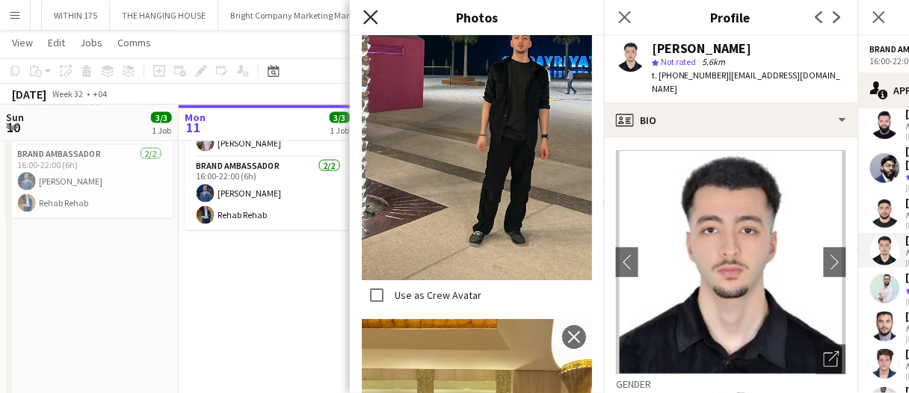
click at [374, 22] on icon "Close pop-in" at bounding box center [370, 17] width 14 height 14
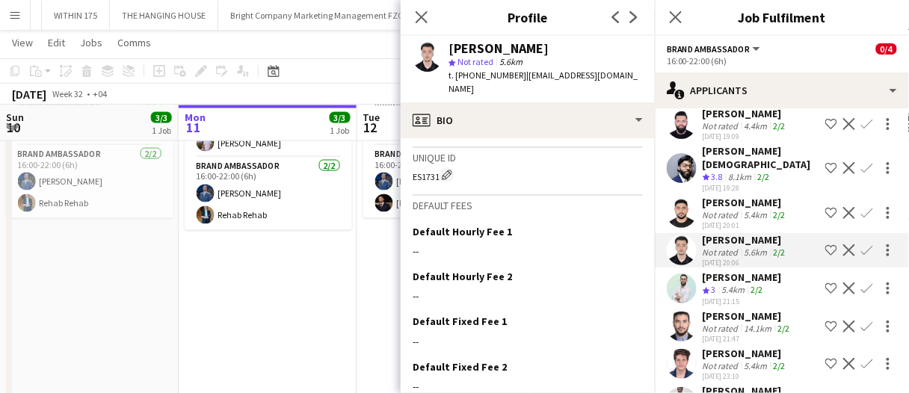
scroll to position [1144, 0]
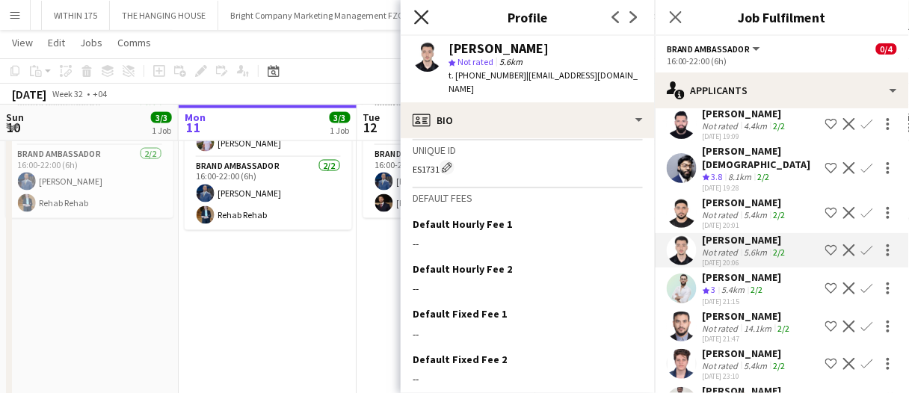
click at [416, 13] on icon "Close pop-in" at bounding box center [421, 17] width 14 height 14
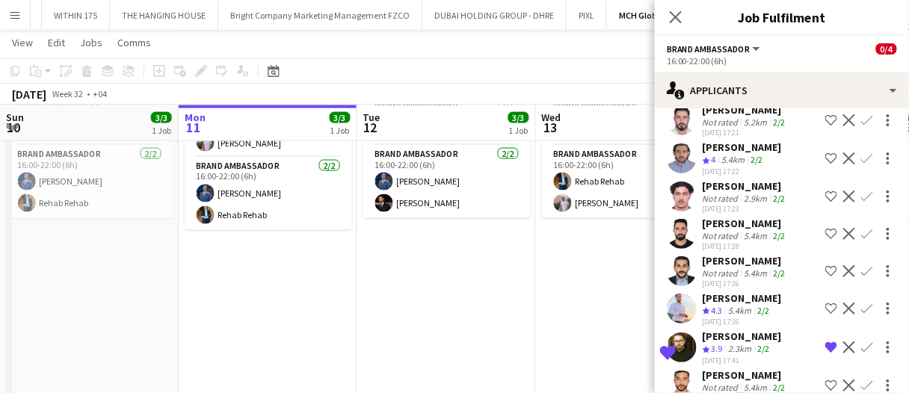
scroll to position [617, 0]
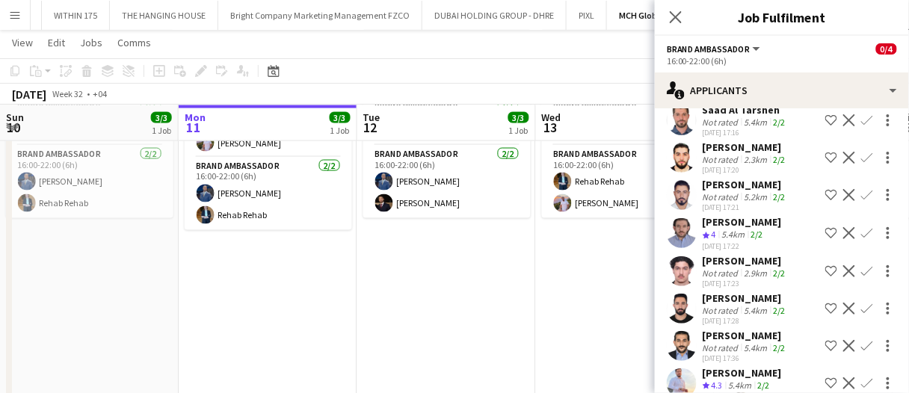
drag, startPoint x: 768, startPoint y: 378, endPoint x: 750, endPoint y: 300, distance: 79.9
click at [768, 380] on app-skills-label "2/2" at bounding box center [764, 385] width 12 height 11
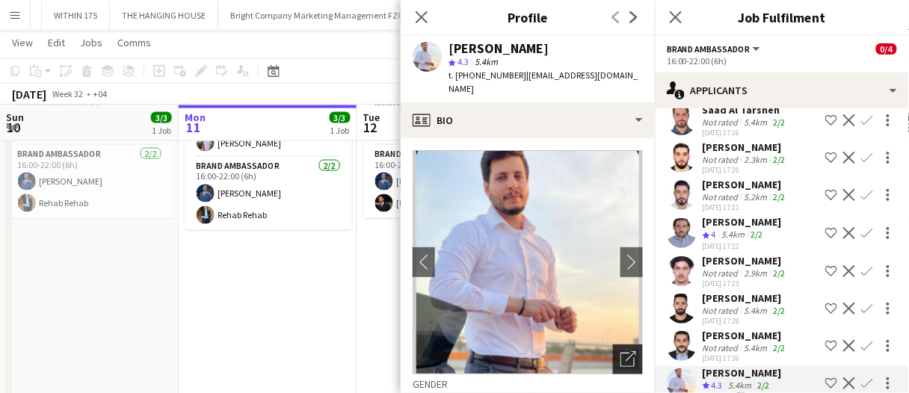
click at [620, 353] on icon at bounding box center [627, 360] width 14 height 14
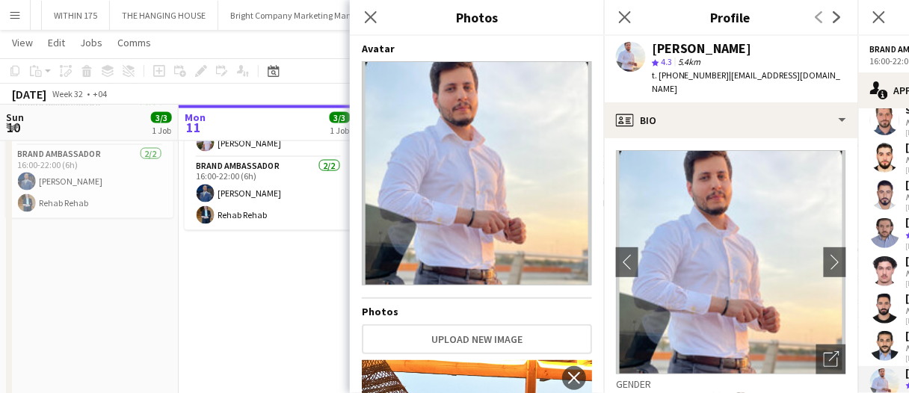
scroll to position [224, 0]
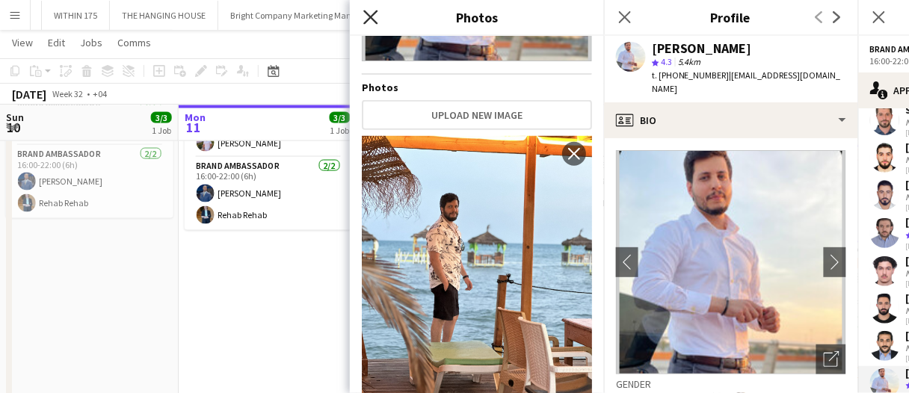
click at [374, 13] on icon at bounding box center [370, 17] width 14 height 14
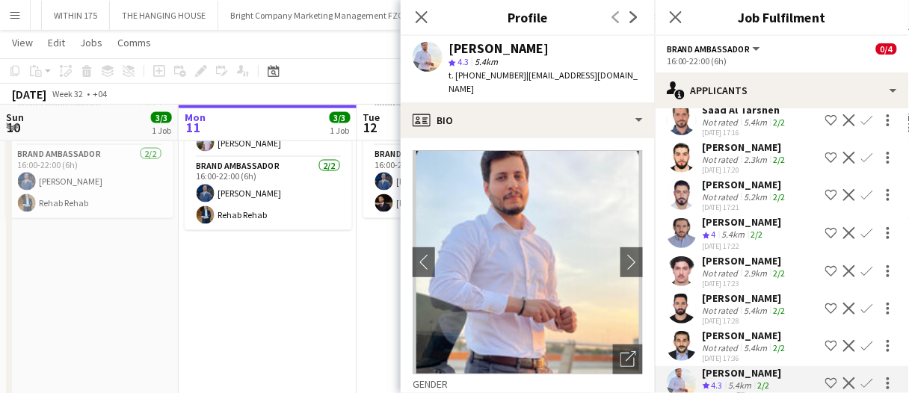
scroll to position [692, 0]
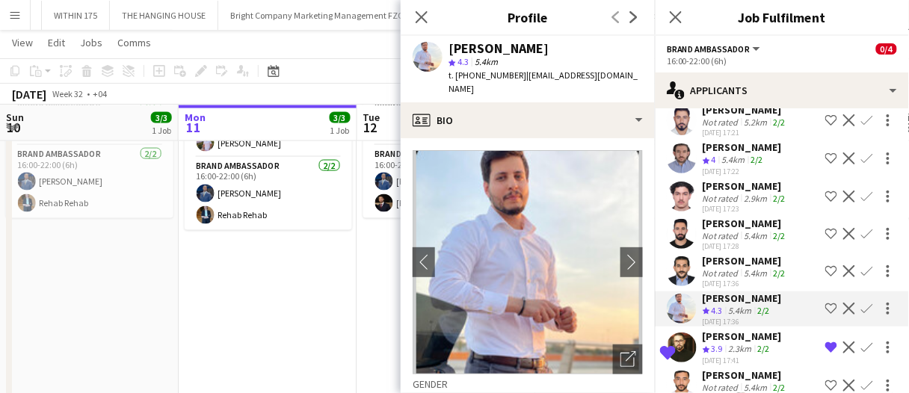
click at [825, 309] on app-icon "Shortlist crew" at bounding box center [831, 309] width 12 height 12
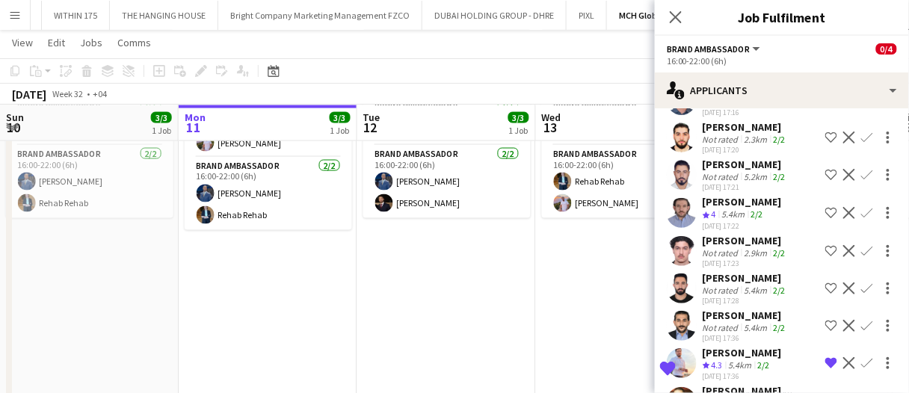
scroll to position [617, 0]
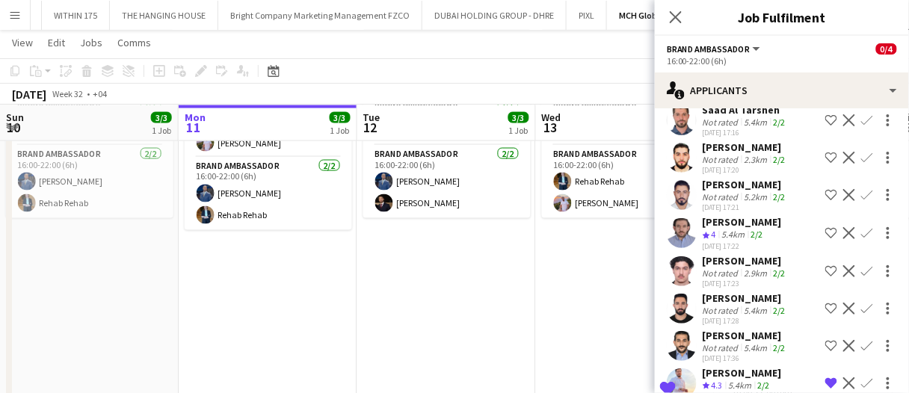
click at [718, 306] on div "Not rated" at bounding box center [722, 310] width 39 height 11
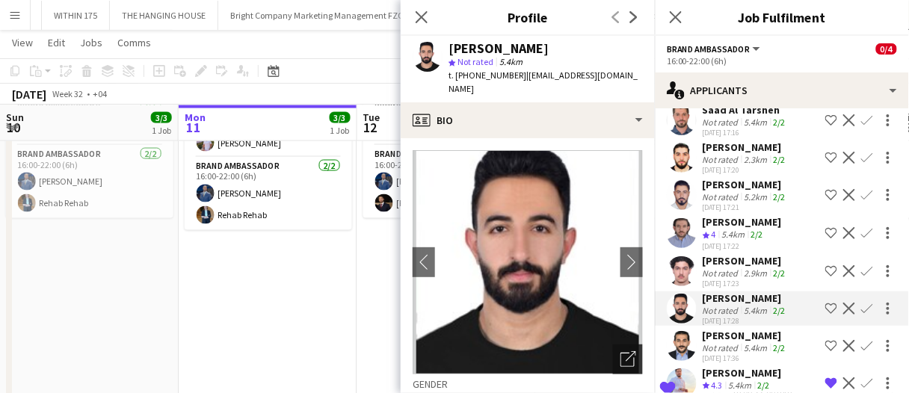
click at [626, 351] on icon at bounding box center [631, 356] width 10 height 10
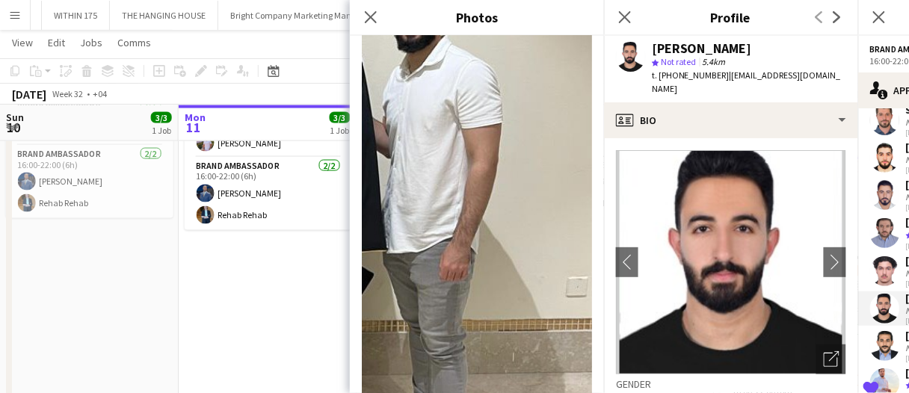
scroll to position [3065, 0]
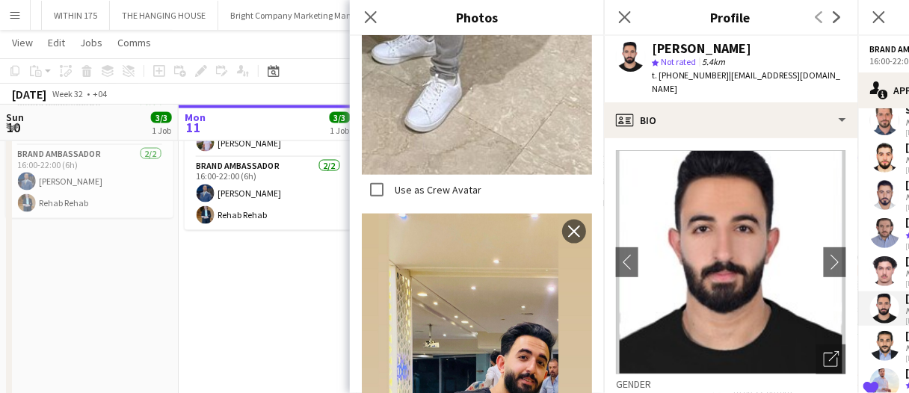
click at [302, 242] on app-date-cell "In progress 10:00-22:00 (12h) 3/3 Lucid Motors Activation @ Galleria Mall pin G…" at bounding box center [268, 245] width 179 height 444
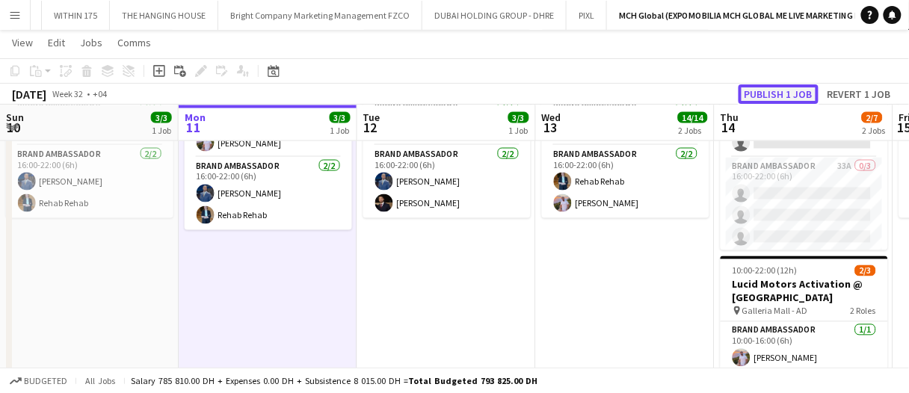
click at [767, 102] on button "Publish 1 job" at bounding box center [778, 93] width 80 height 19
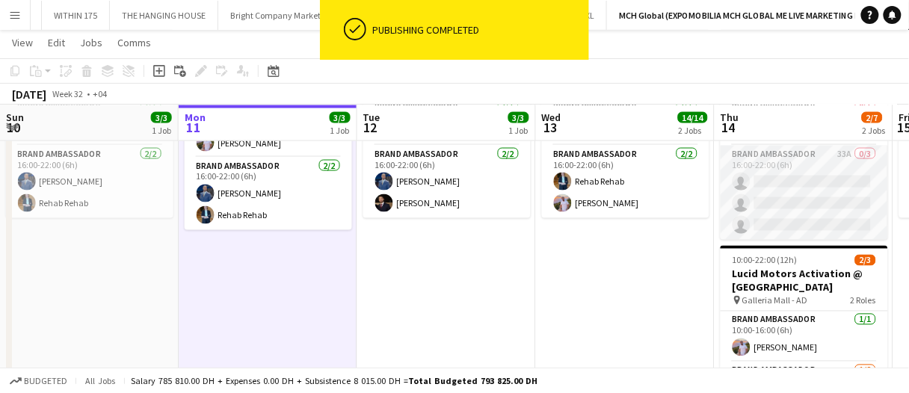
drag, startPoint x: 777, startPoint y: 199, endPoint x: 774, endPoint y: 146, distance: 53.2
click at [777, 199] on app-card-role "Brand Ambassador 33A 0/3 16:00-22:00 (6h) single-neutral-actions single-neutral…" at bounding box center [804, 193] width 167 height 94
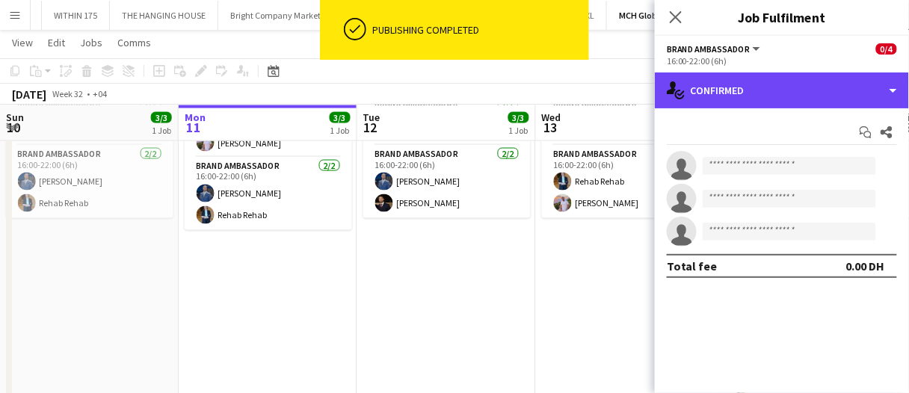
click at [763, 96] on div "single-neutral-actions-check-2 Confirmed" at bounding box center [782, 91] width 254 height 36
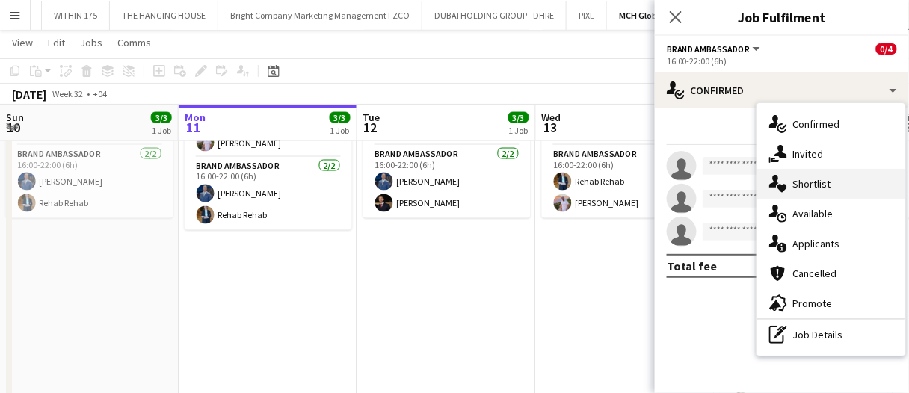
click at [815, 194] on div "single-neutral-actions-heart Shortlist" at bounding box center [831, 184] width 148 height 30
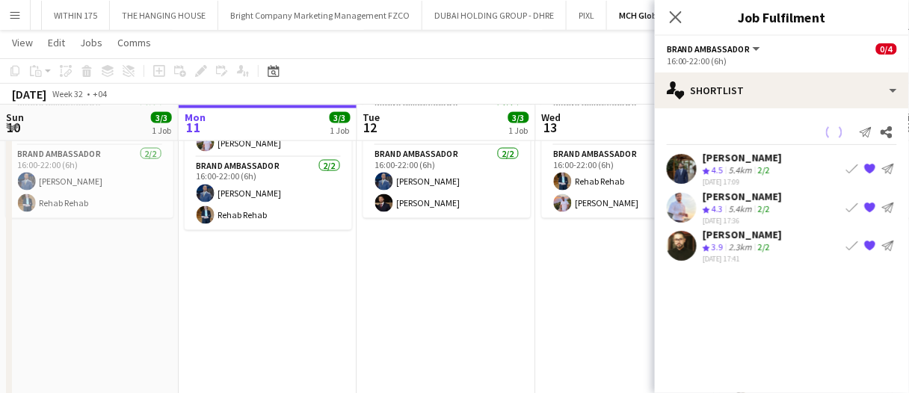
click at [734, 252] on div "2.3km" at bounding box center [740, 247] width 29 height 13
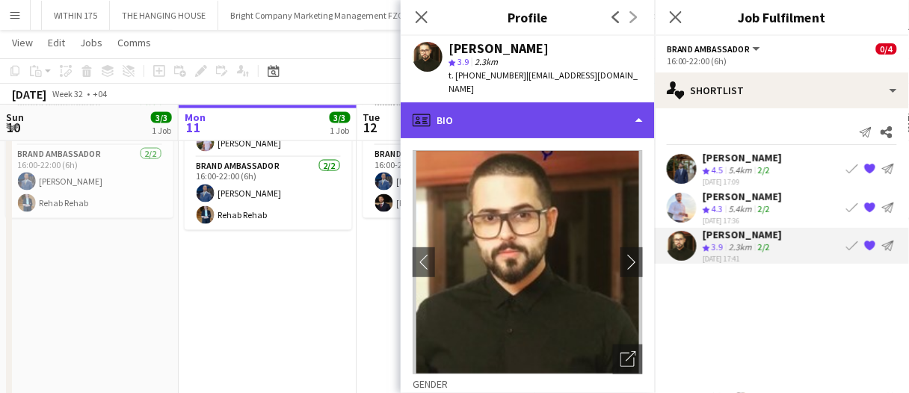
click at [522, 122] on div "profile Bio" at bounding box center [528, 120] width 254 height 36
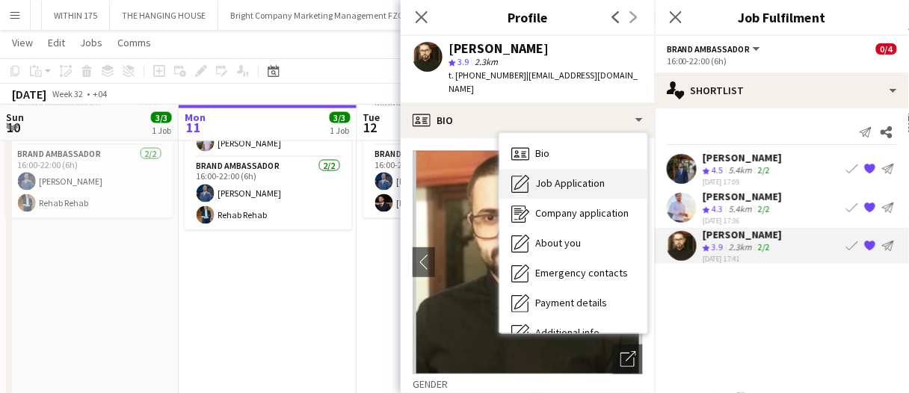
click at [601, 176] on span "Job Application" at bounding box center [570, 182] width 70 height 13
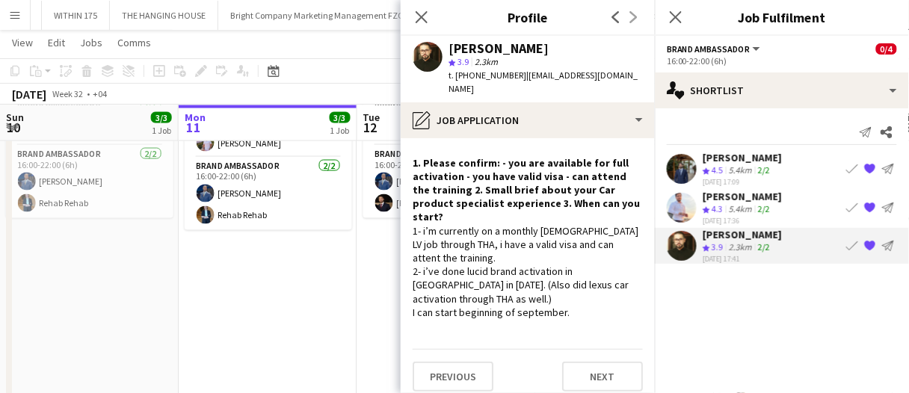
click at [733, 196] on div "Khaled Alhoutari" at bounding box center [742, 196] width 79 height 13
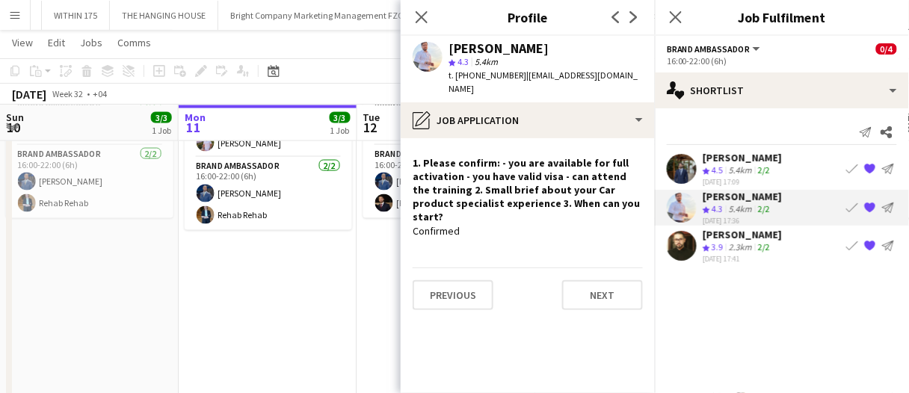
click at [741, 156] on div "Abdullah Al Nouri" at bounding box center [742, 157] width 79 height 13
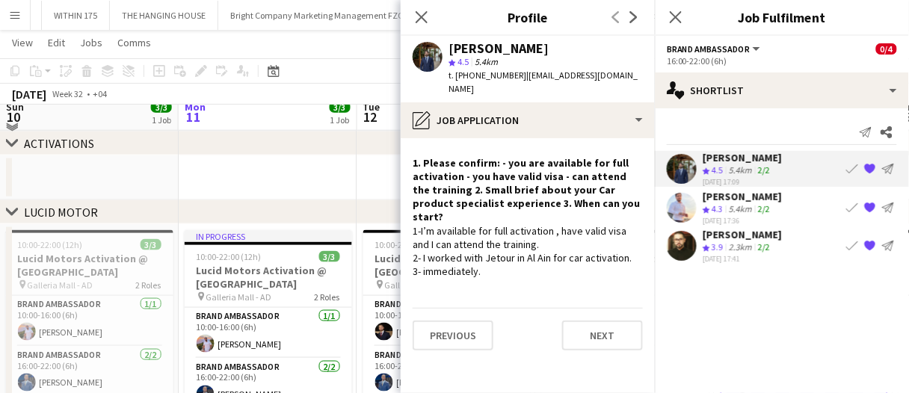
scroll to position [339, 0]
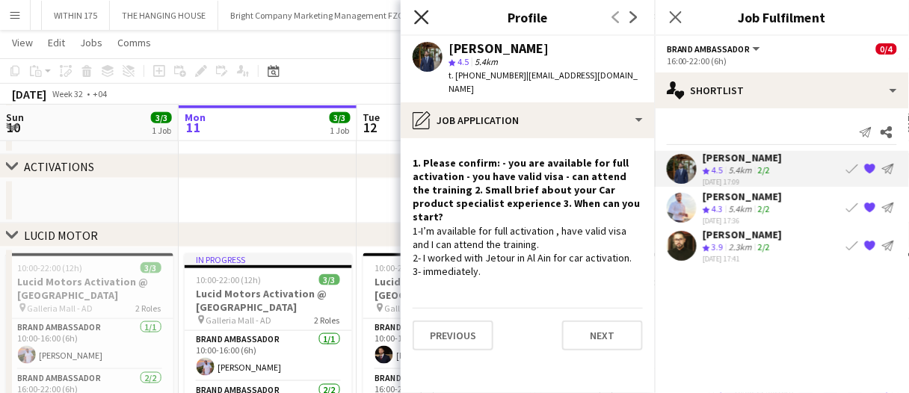
click at [423, 20] on icon "Close pop-in" at bounding box center [421, 17] width 14 height 14
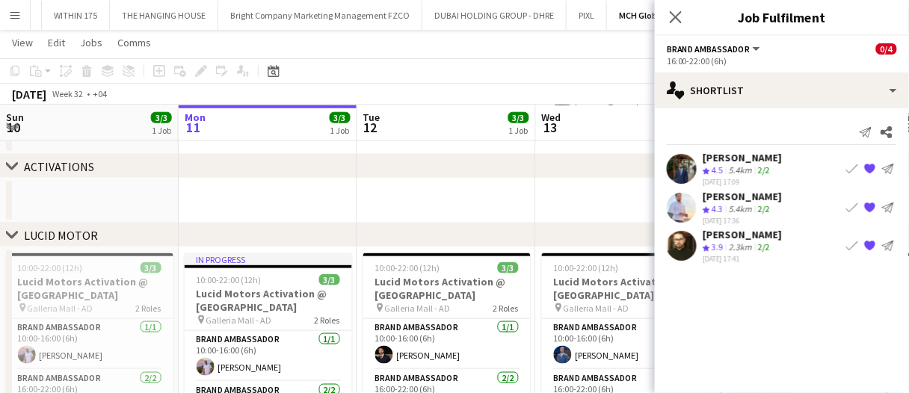
click at [634, 197] on app-date-cell at bounding box center [625, 201] width 179 height 45
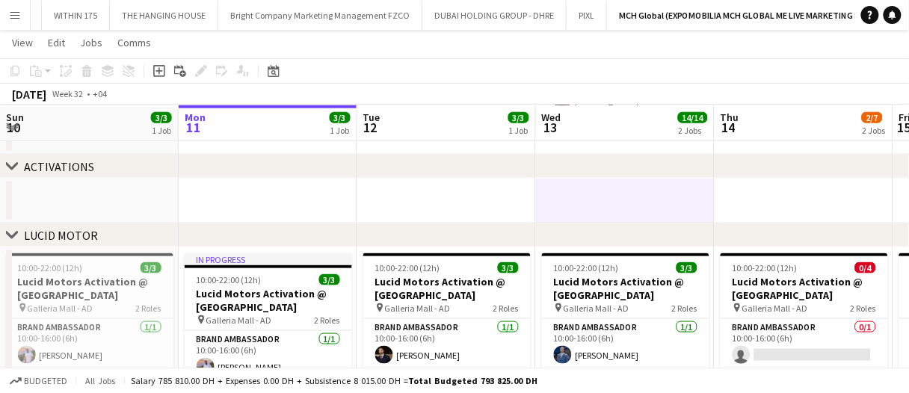
click at [636, 200] on app-date-cell at bounding box center [625, 201] width 179 height 45
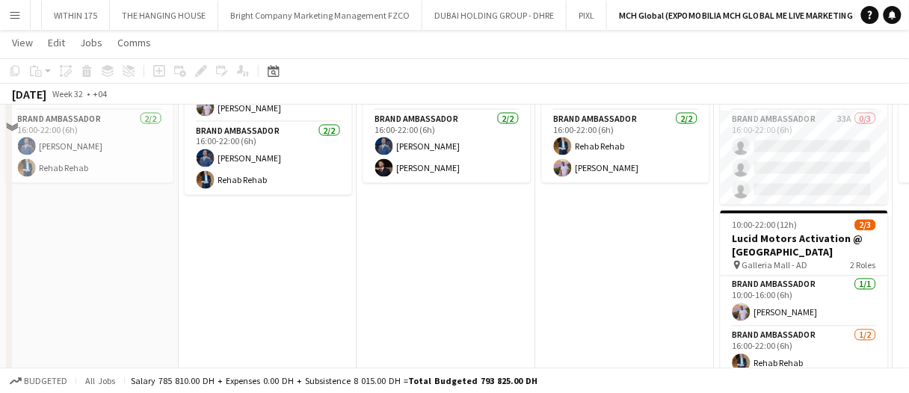
scroll to position [523, 0]
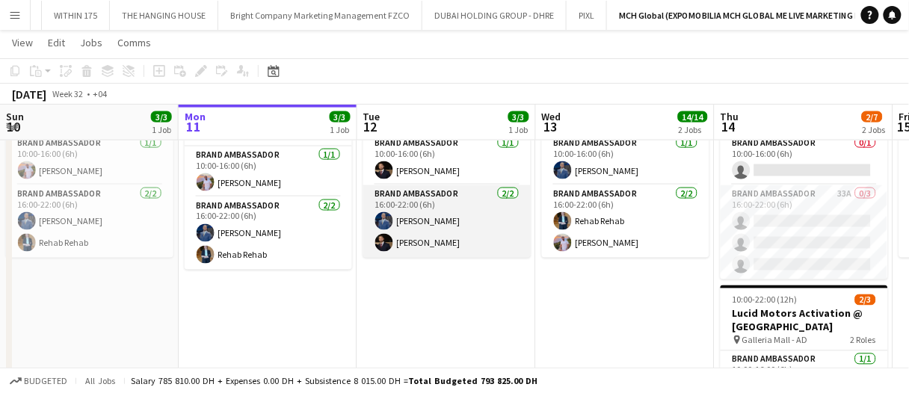
drag, startPoint x: 448, startPoint y: 232, endPoint x: 486, endPoint y: 215, distance: 41.5
click at [448, 232] on app-card-role "Brand Ambassador 2/2 16:00-22:00 (6h) Mohammed Adel Aljbour Osama Nour" at bounding box center [446, 221] width 167 height 73
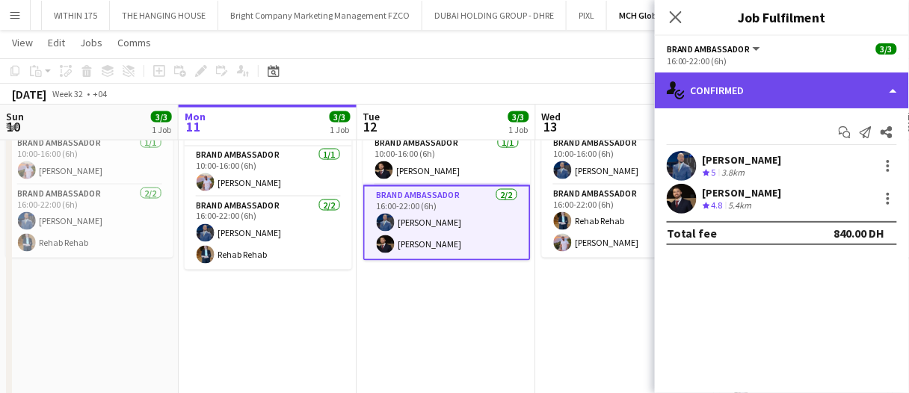
click at [760, 99] on div "single-neutral-actions-check-2 Confirmed" at bounding box center [782, 91] width 254 height 36
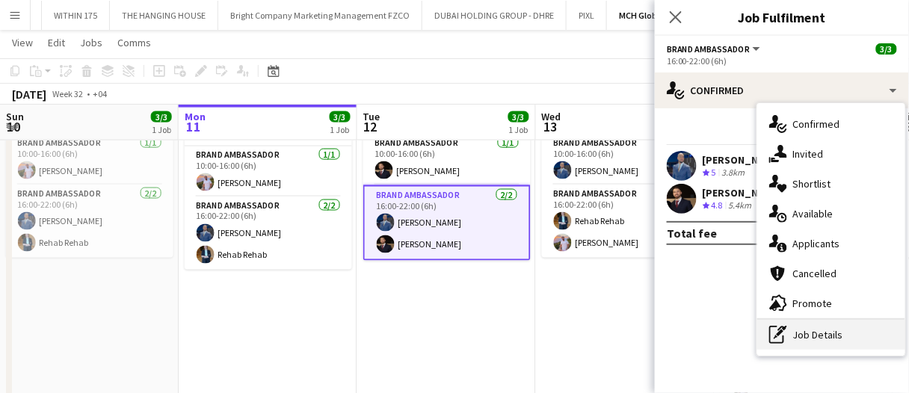
drag, startPoint x: 827, startPoint y: 330, endPoint x: 826, endPoint y: 290, distance: 40.4
click at [827, 332] on div "pen-write Job Details" at bounding box center [831, 335] width 148 height 30
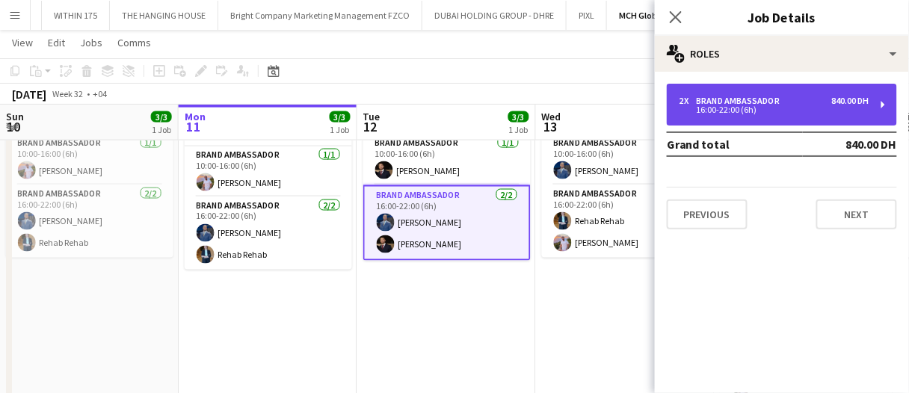
click at [787, 120] on div "2 x Brand Ambassador 840.00 DH 16:00-22:00 (6h)" at bounding box center [782, 105] width 230 height 42
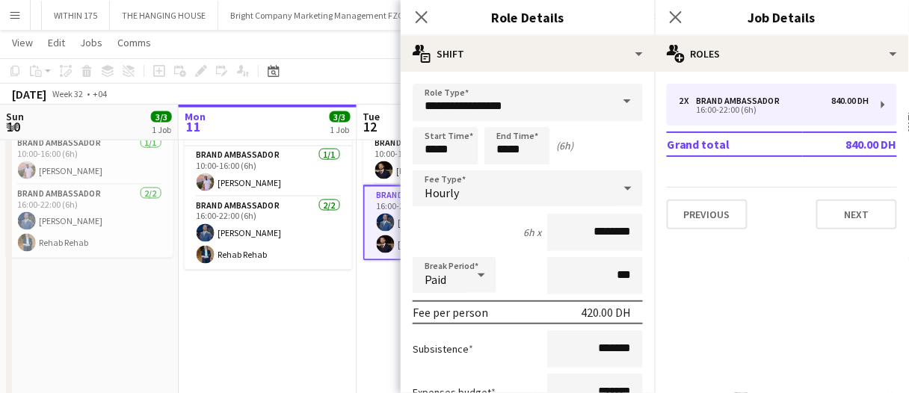
click at [523, 235] on div "6h x" at bounding box center [532, 232] width 18 height 13
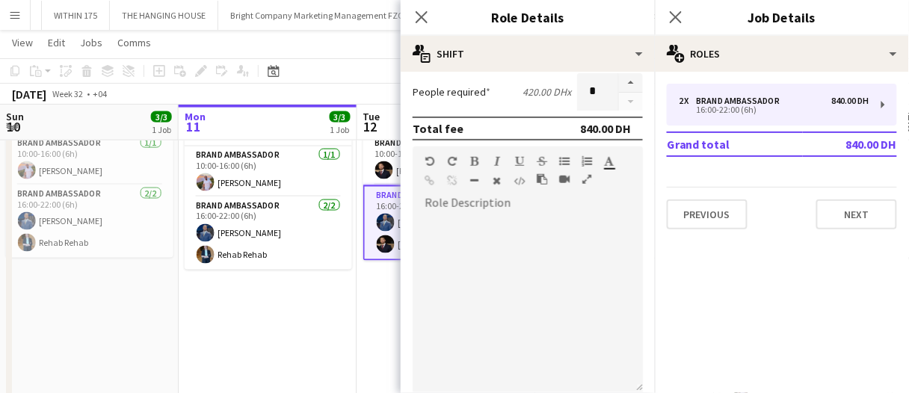
scroll to position [0, 0]
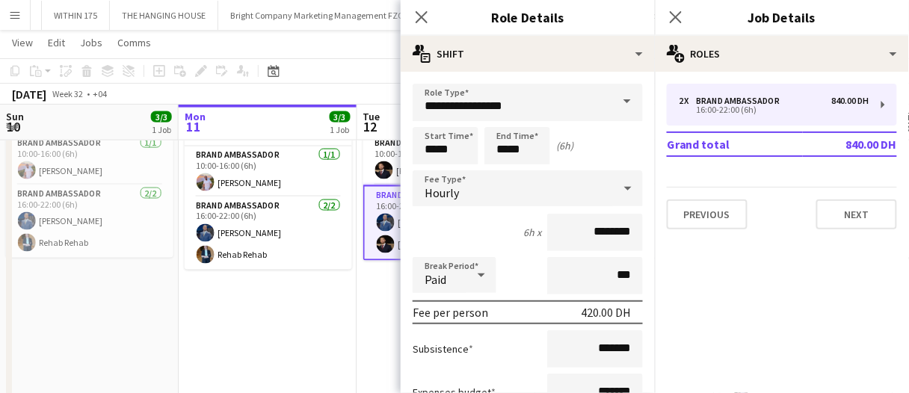
click at [283, 324] on app-date-cell "In progress 10:00-22:00 (12h) 3/3 Lucid Motors Activation @ Galleria Mall pin G…" at bounding box center [268, 285] width 179 height 444
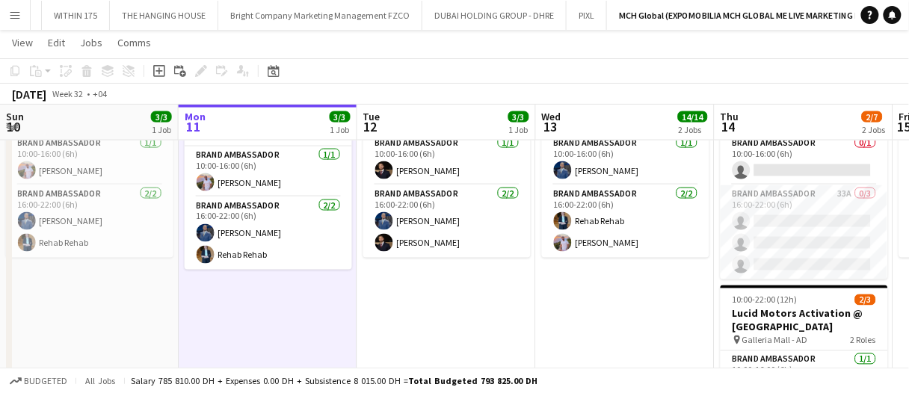
click at [332, 324] on app-date-cell "In progress 10:00-22:00 (12h) 3/3 Lucid Motors Activation @ Galleria Mall pin G…" at bounding box center [268, 285] width 179 height 444
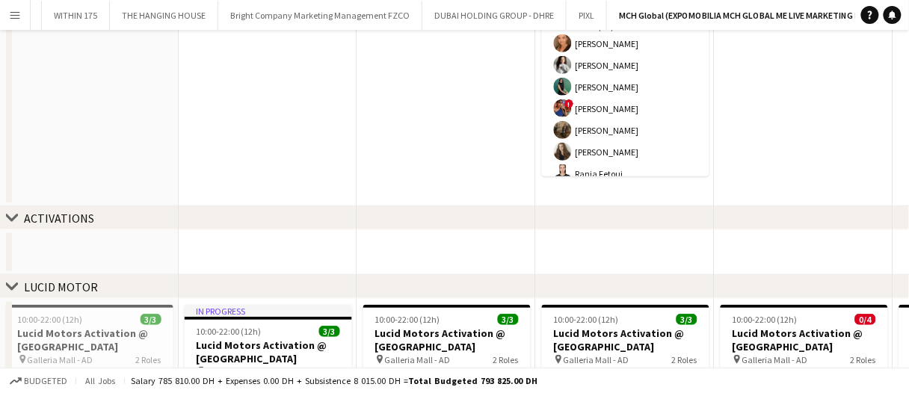
scroll to position [299, 0]
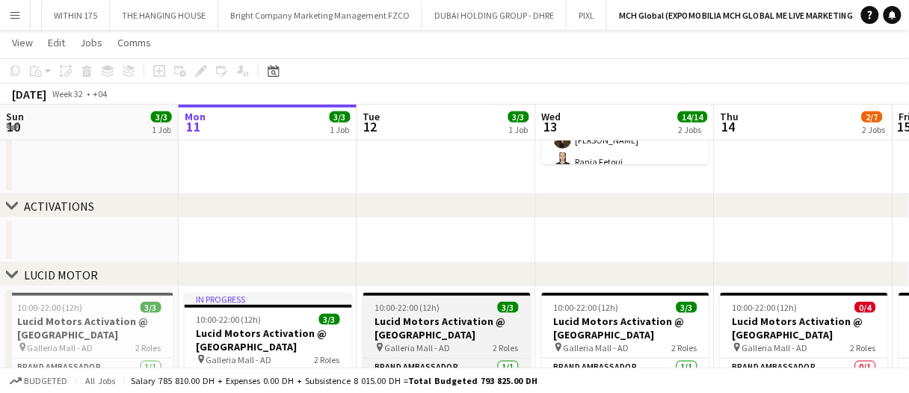
click at [429, 321] on h3 "Lucid Motors Activation @ Galleria Mall" at bounding box center [446, 328] width 167 height 27
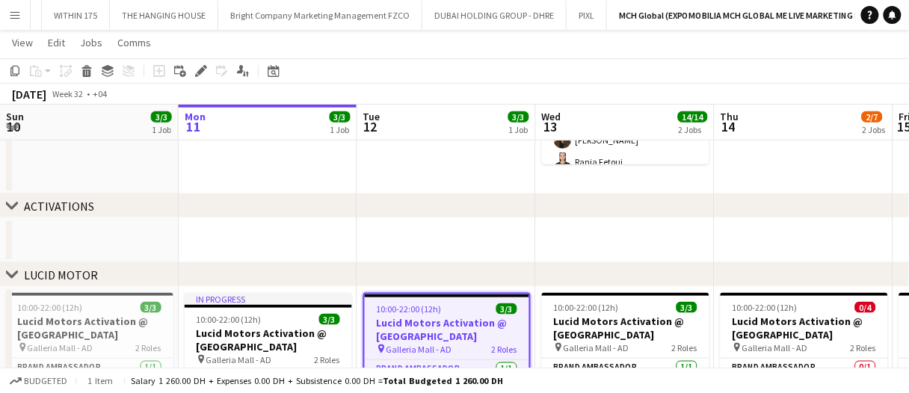
drag, startPoint x: 205, startPoint y: 67, endPoint x: 216, endPoint y: 77, distance: 15.3
click at [205, 67] on icon at bounding box center [205, 67] width 4 height 4
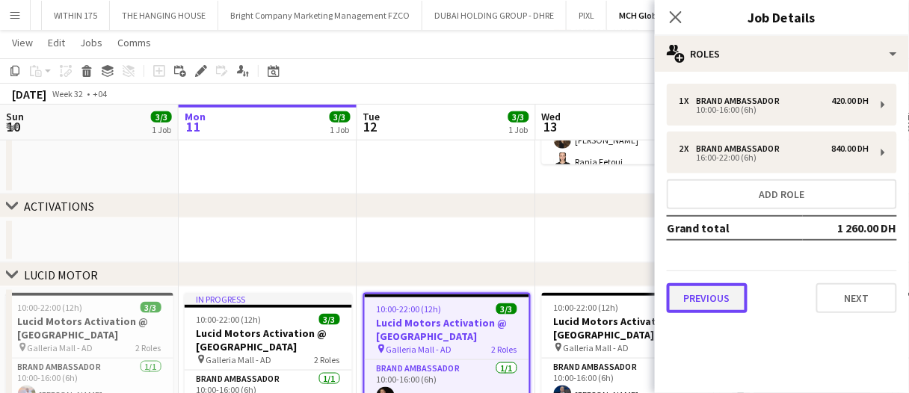
click at [734, 303] on button "Previous" at bounding box center [707, 298] width 81 height 30
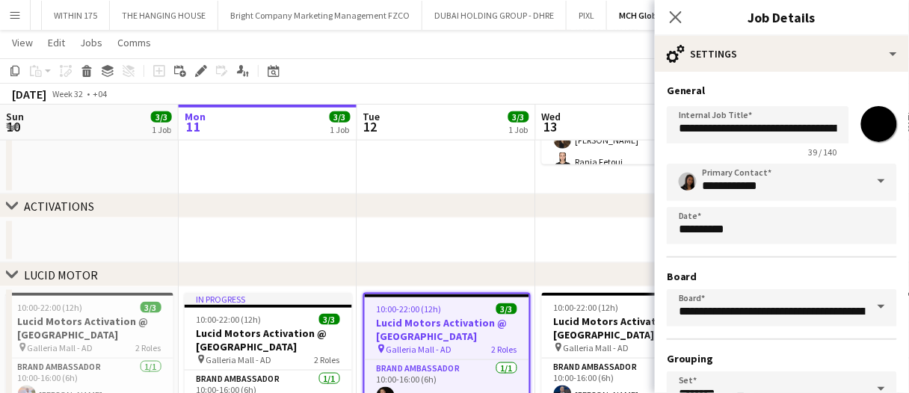
click at [484, 265] on div "chevron-right LUCID MOTOR" at bounding box center [454, 275] width 909 height 24
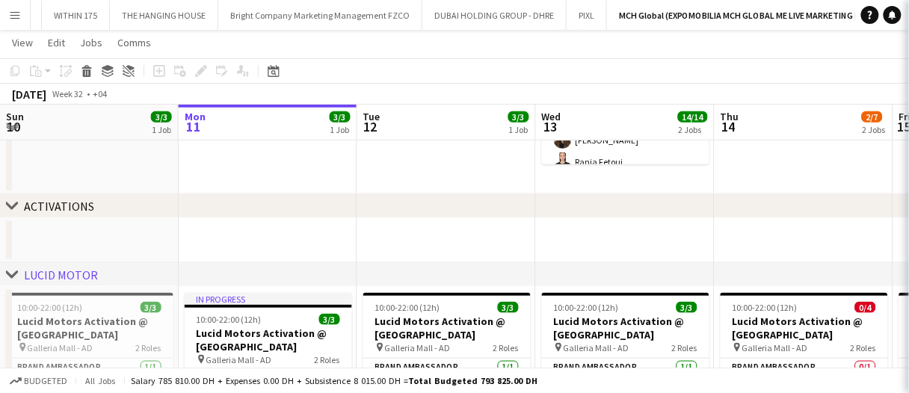
click at [484, 245] on app-date-cell at bounding box center [446, 240] width 179 height 45
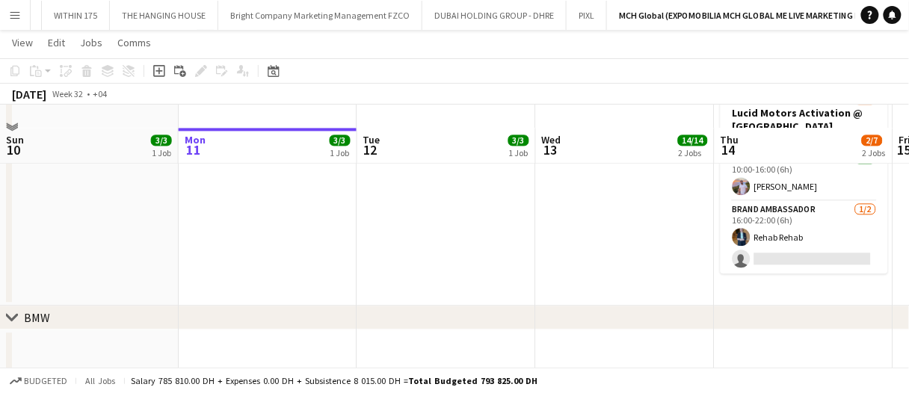
scroll to position [747, 0]
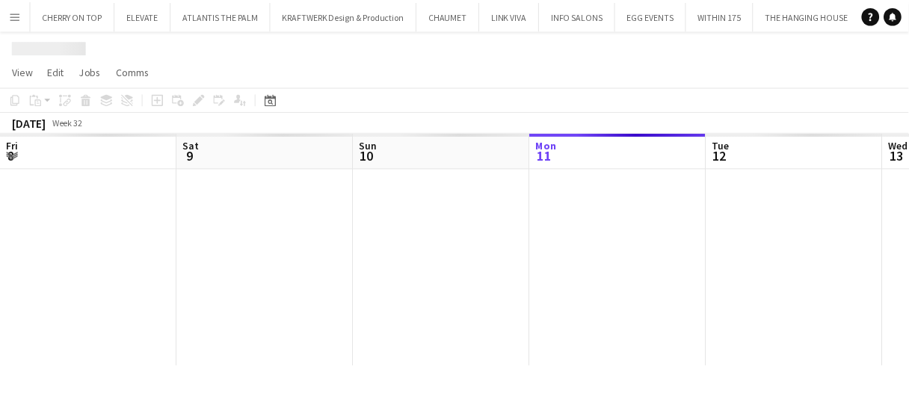
scroll to position [0, 357]
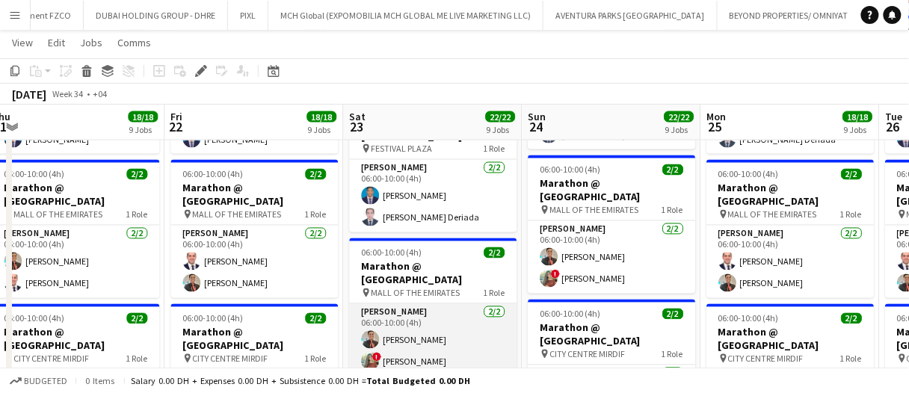
scroll to position [595, 0]
click at [379, 336] on app-card-role "[PERSON_NAME] [DATE] 06:00-10:00 (4h) [PERSON_NAME] ! [PERSON_NAME]" at bounding box center [432, 340] width 167 height 73
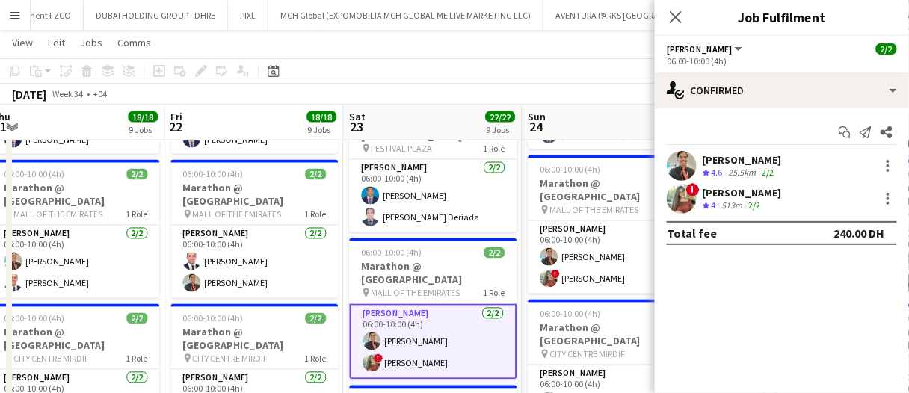
click at [716, 196] on div "[PERSON_NAME]" at bounding box center [742, 192] width 79 height 13
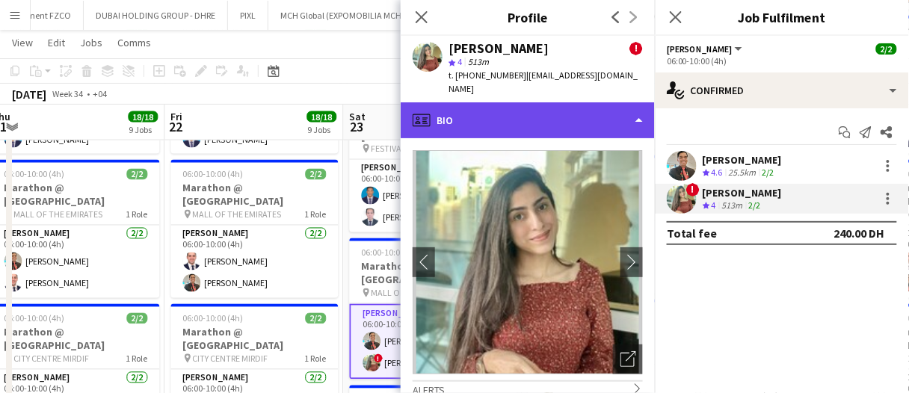
click at [537, 127] on div "profile Bio" at bounding box center [528, 120] width 254 height 36
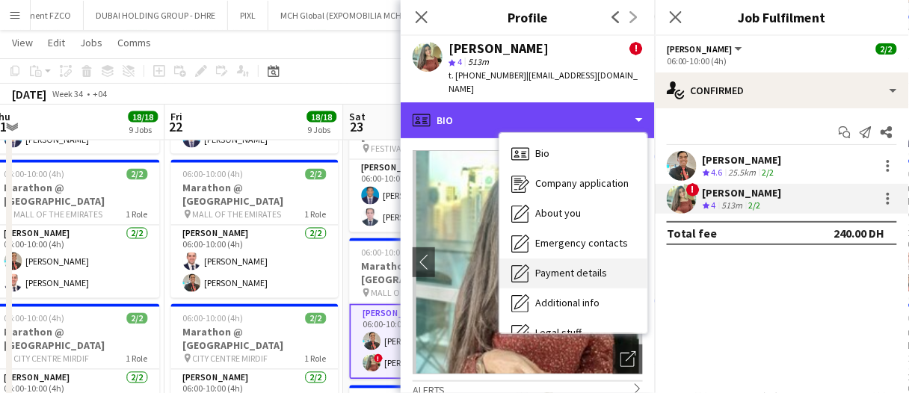
scroll to position [80, 0]
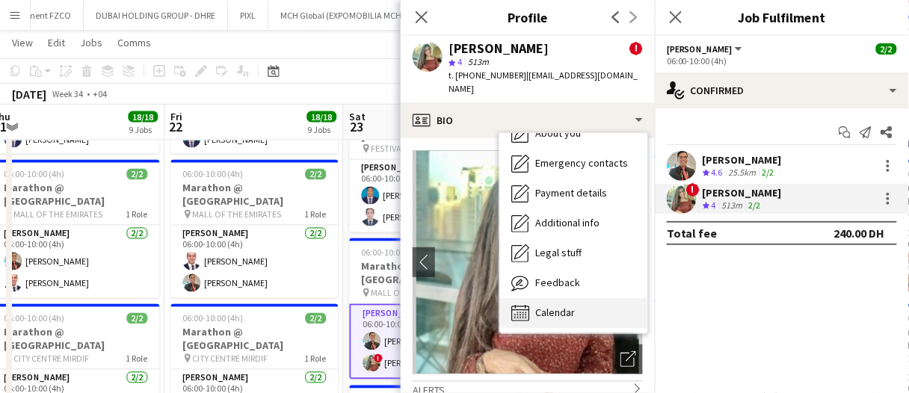
click at [585, 315] on div "Calendar Calendar" at bounding box center [573, 313] width 148 height 30
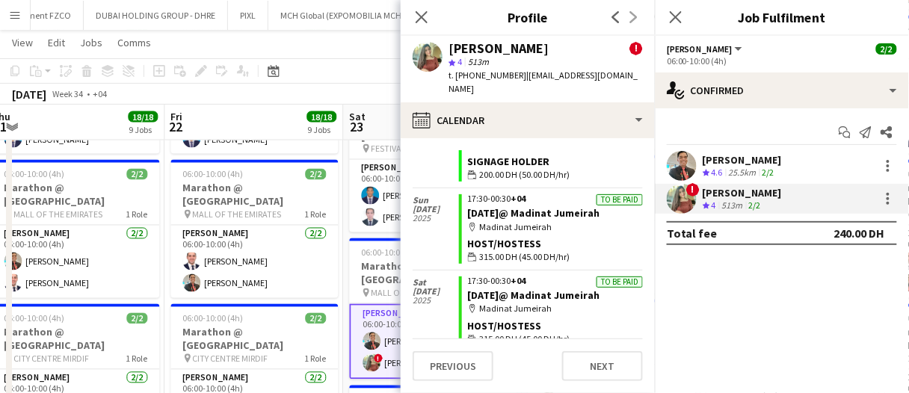
scroll to position [598, 0]
